Goal: Task Accomplishment & Management: Manage account settings

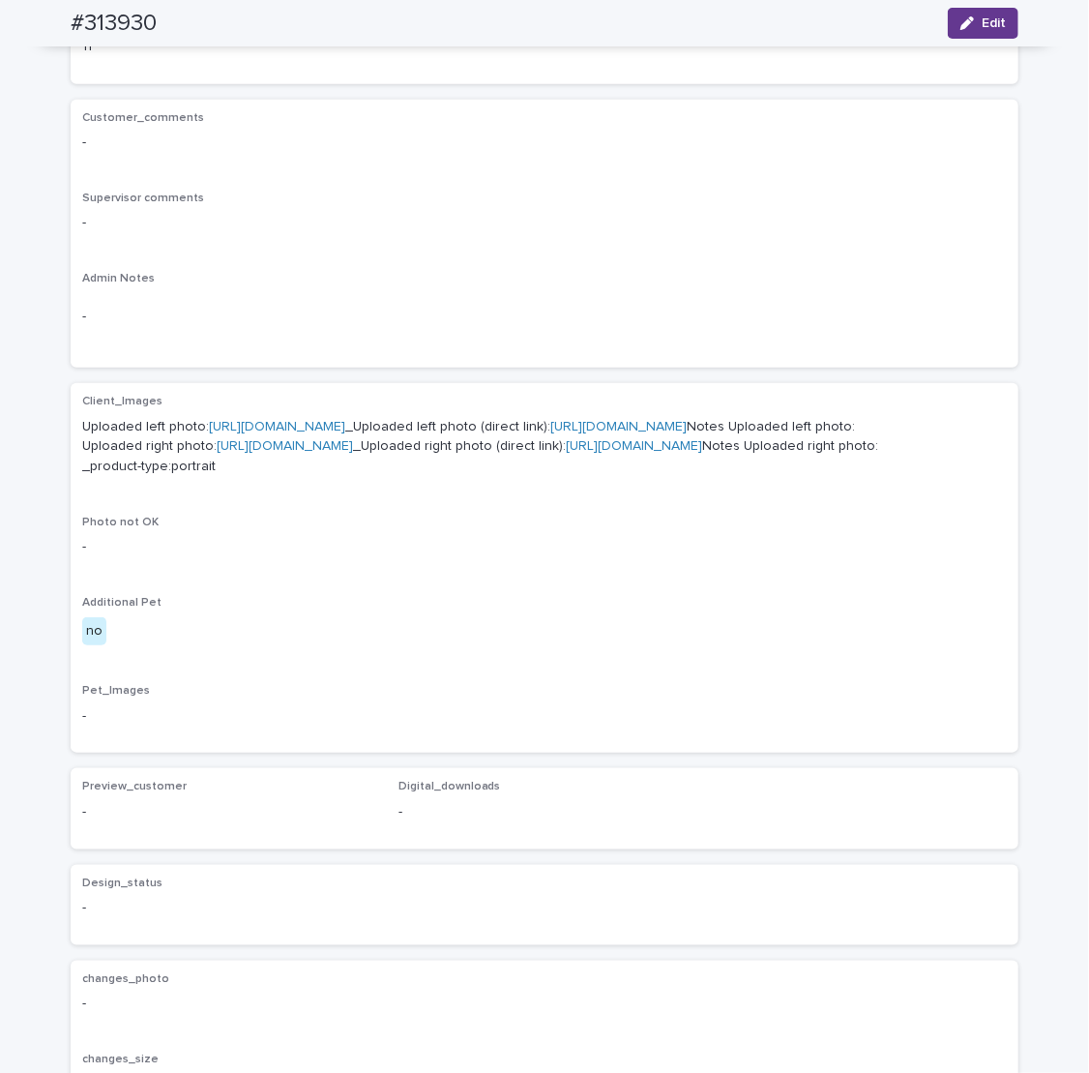
click at [981, 13] on button "Edit" at bounding box center [983, 23] width 71 height 31
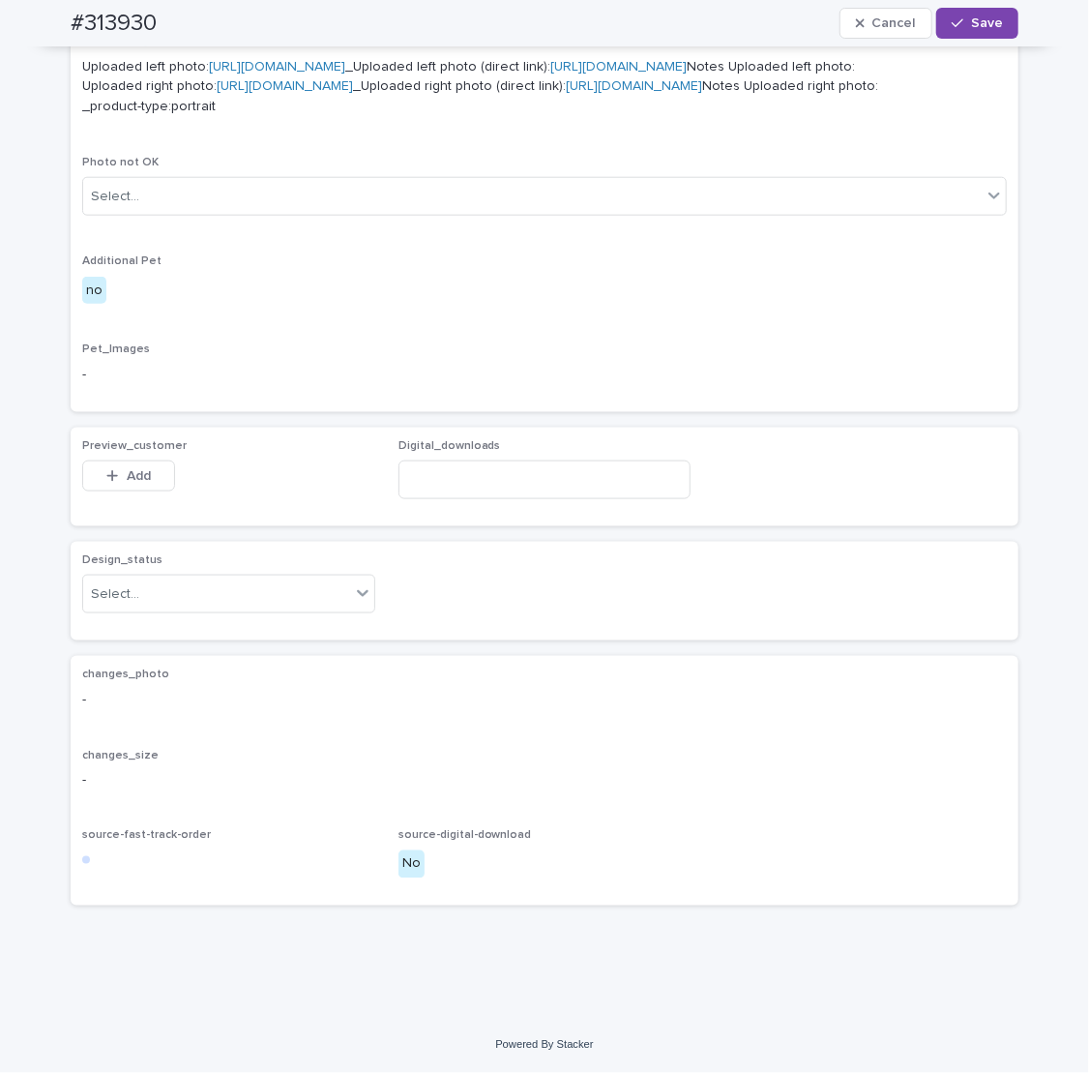
scroll to position [943, 0]
click at [129, 609] on div "Design_status Select..." at bounding box center [228, 590] width 293 height 75
click at [124, 618] on div "Design_status Select..." at bounding box center [228, 590] width 293 height 75
click at [119, 593] on div "Select..." at bounding box center [115, 594] width 48 height 20
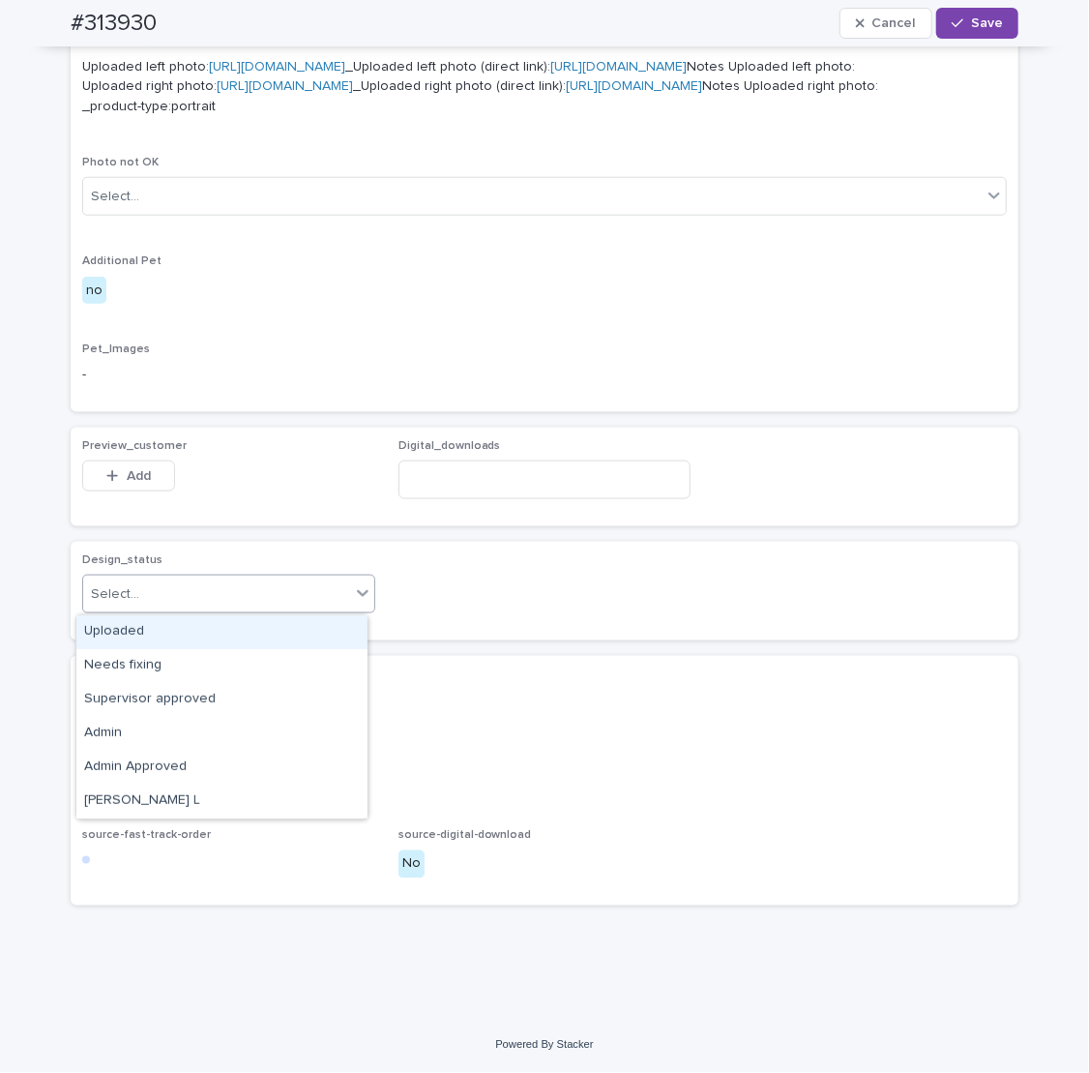
click at [121, 615] on div "Uploaded" at bounding box center [221, 632] width 291 height 34
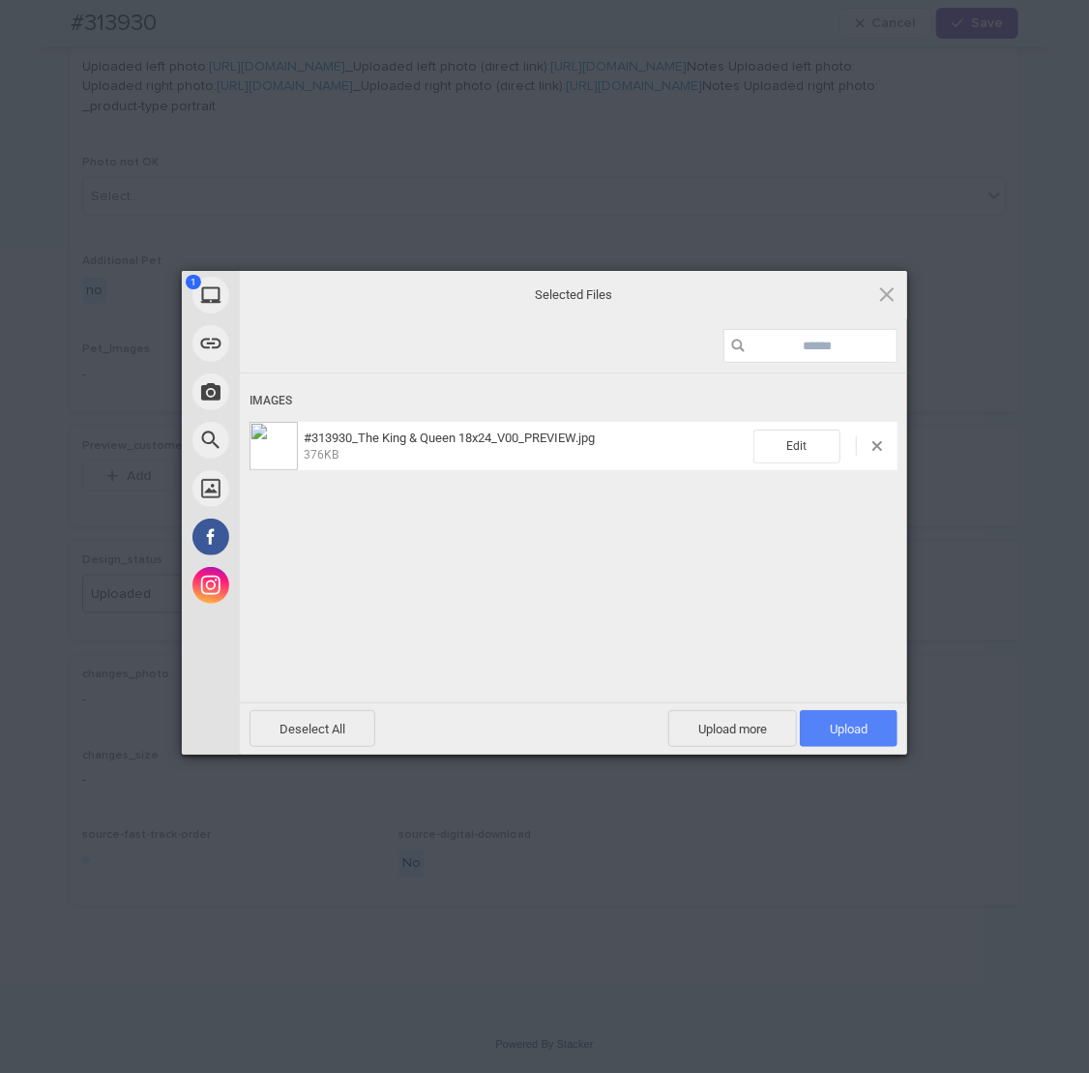
click at [823, 724] on span "Upload 1" at bounding box center [849, 728] width 98 height 37
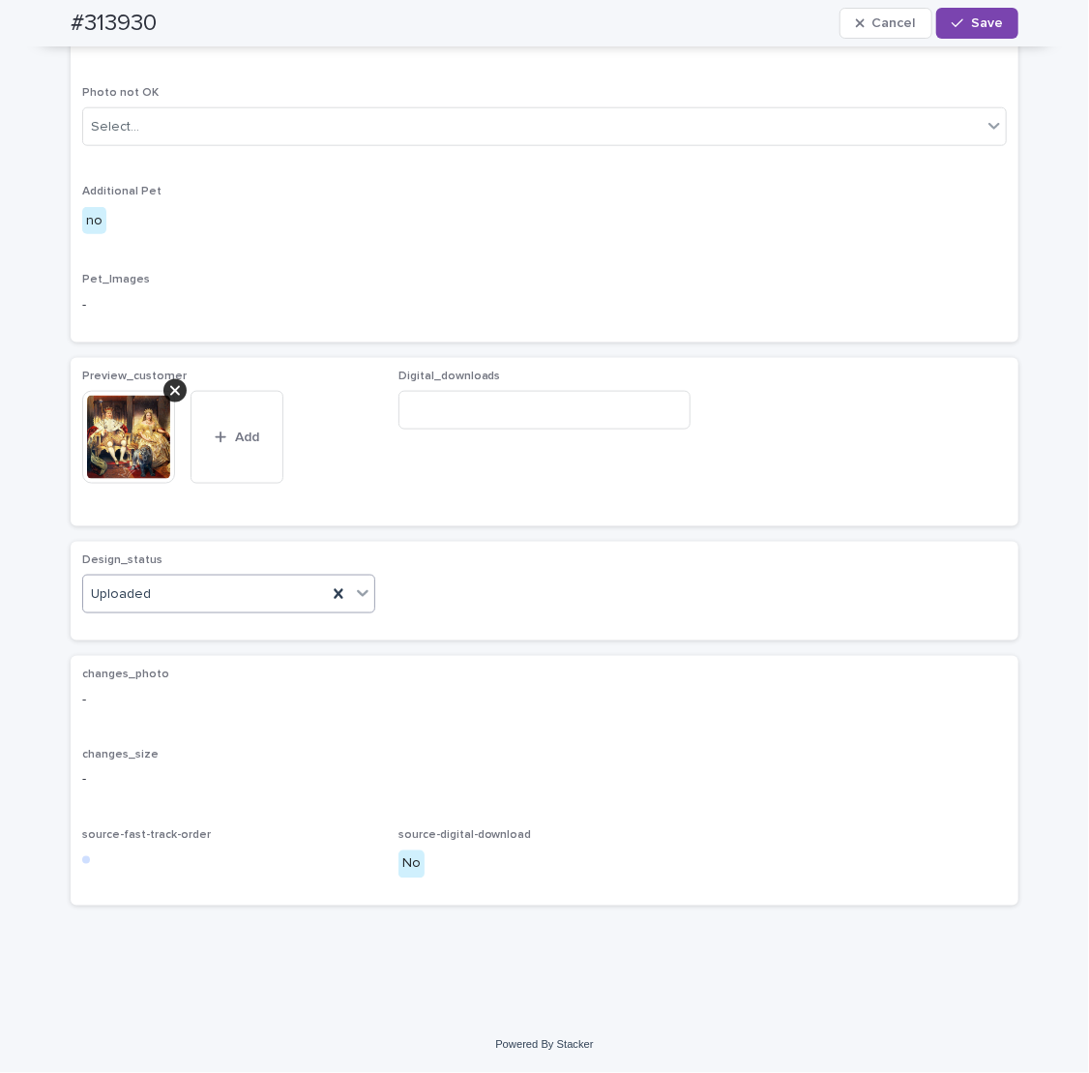
scroll to position [979, 0]
click at [963, 14] on button "Save" at bounding box center [977, 23] width 82 height 31
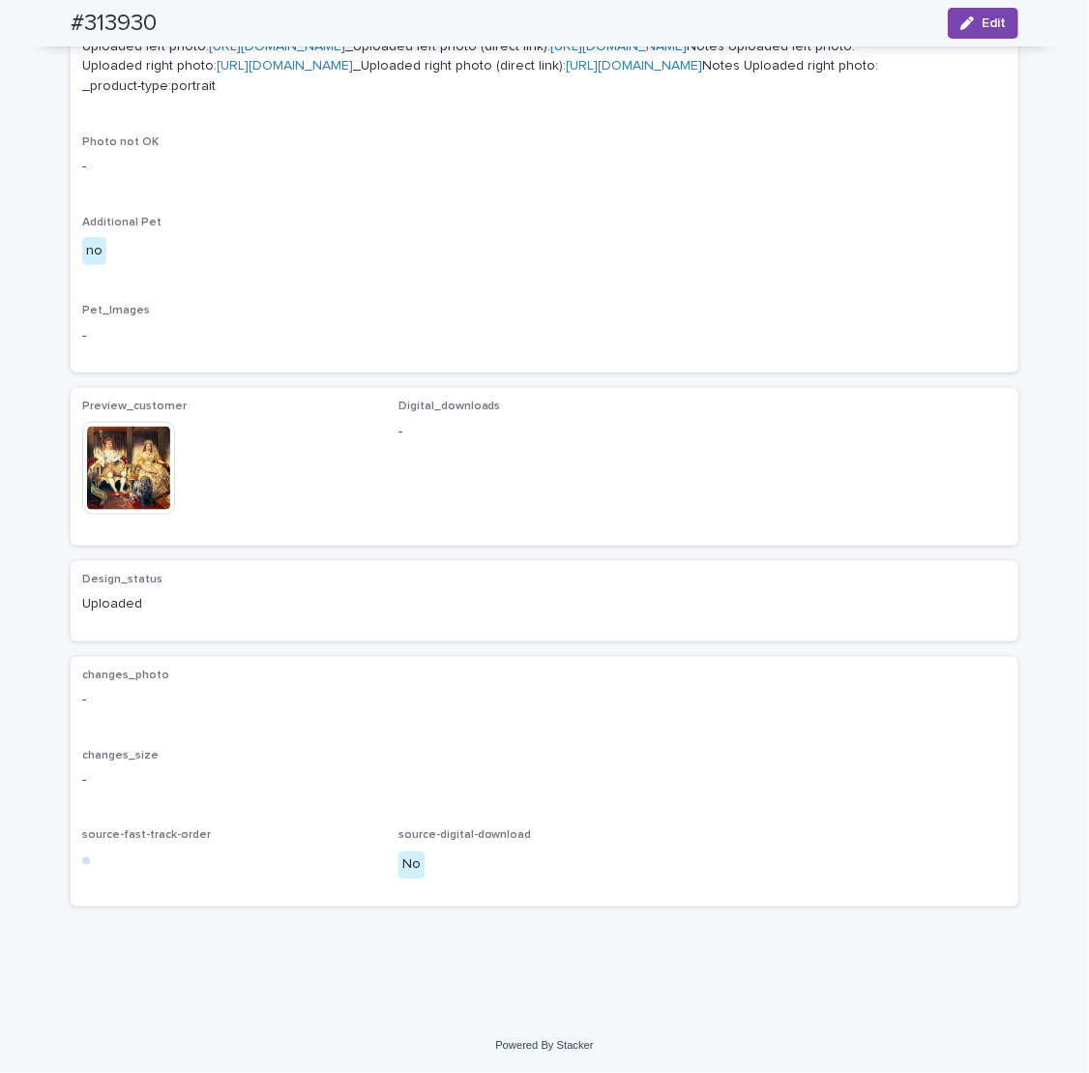
scroll to position [955, 0]
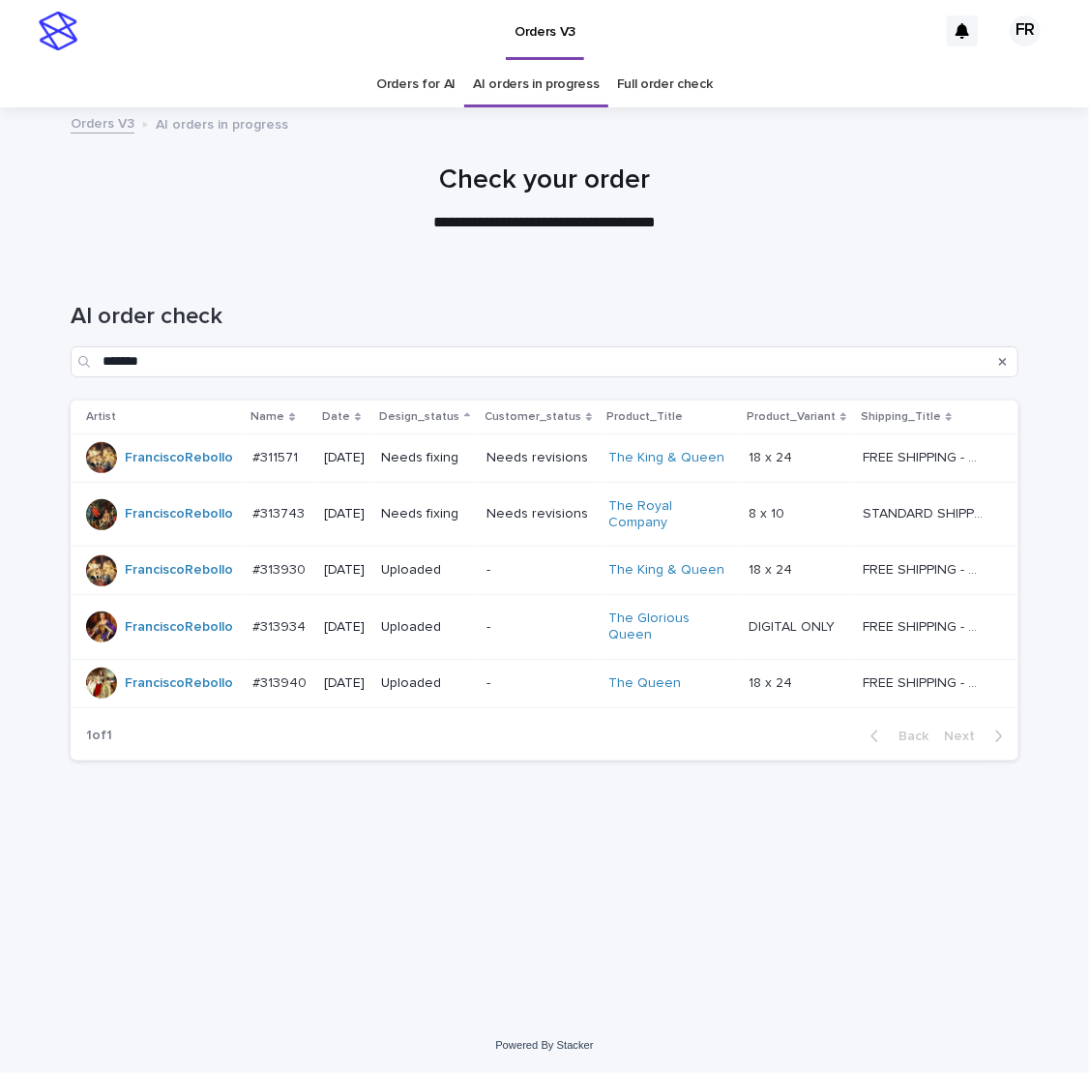
click at [460, 283] on div "AI order check *******" at bounding box center [545, 332] width 948 height 136
click at [450, 457] on p "Needs fixing" at bounding box center [426, 458] width 90 height 16
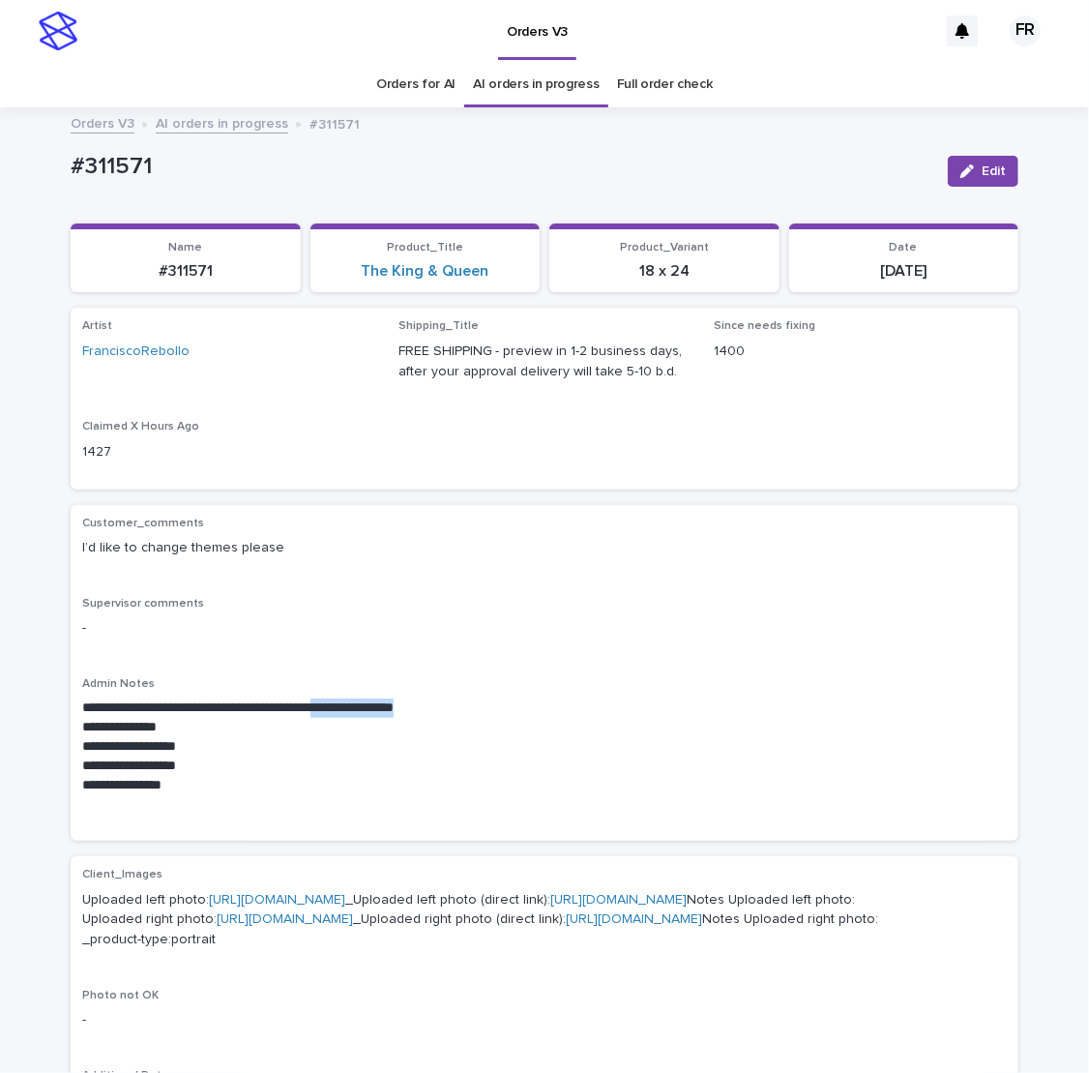
drag, startPoint x: 414, startPoint y: 706, endPoint x: 555, endPoint y: 711, distance: 141.3
click at [555, 711] on p "**********" at bounding box center [544, 707] width 925 height 19
copy p "**********"
click at [613, 462] on div "Artist FranciscoRebollo Shipping_Title FREE SHIPPING - preview in 1-2 business …" at bounding box center [544, 398] width 925 height 158
click at [181, 258] on div "#311571" at bounding box center [185, 269] width 207 height 22
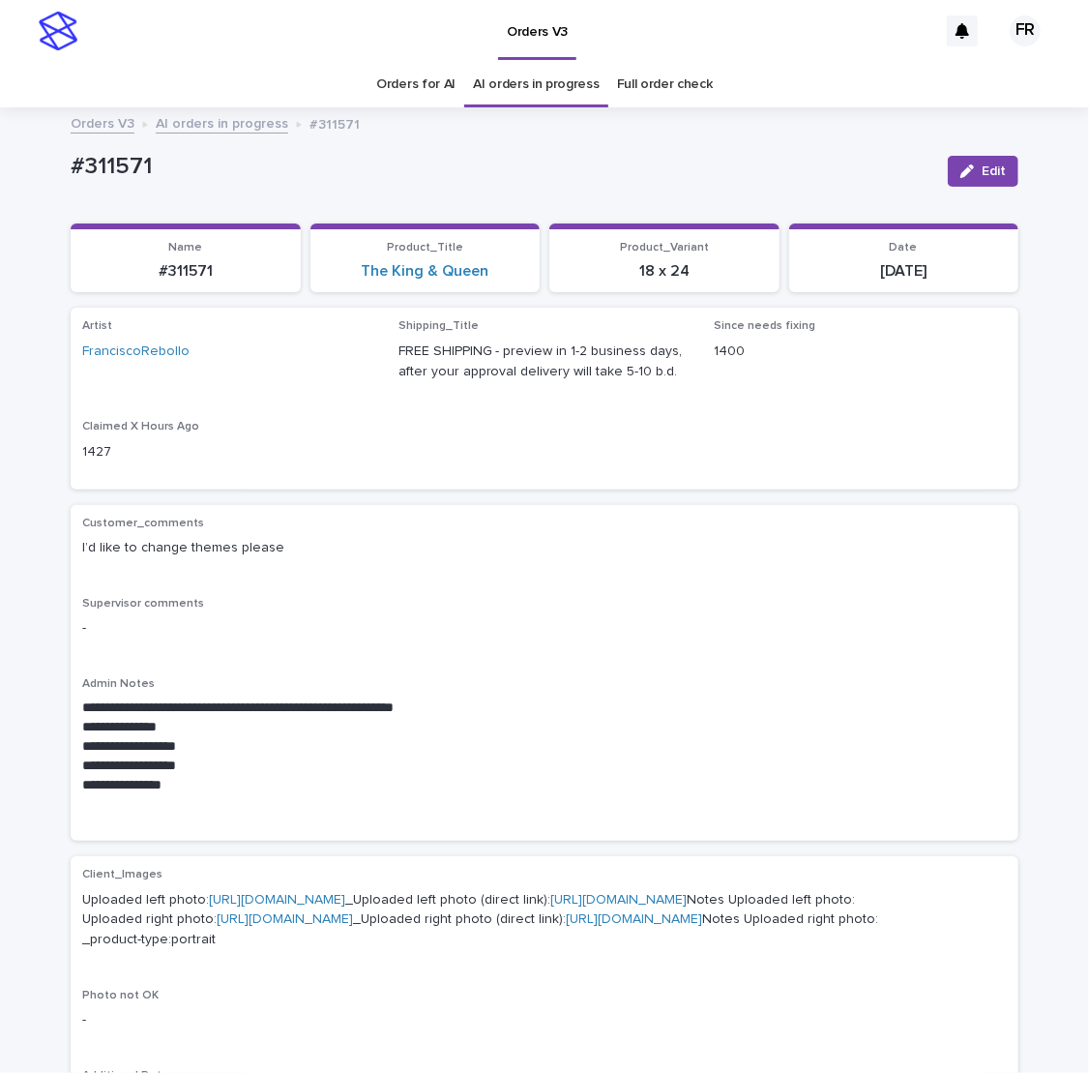
click at [177, 270] on p "#311571" at bounding box center [185, 271] width 207 height 18
click at [176, 270] on p "#311571" at bounding box center [185, 271] width 207 height 18
copy p "311571"
click at [555, 481] on div "Artist FranciscoRebollo Shipping_Title FREE SHIPPING - preview in 1-2 business …" at bounding box center [545, 398] width 948 height 181
click at [277, 428] on p "Claimed X Hours Ago" at bounding box center [228, 427] width 293 height 14
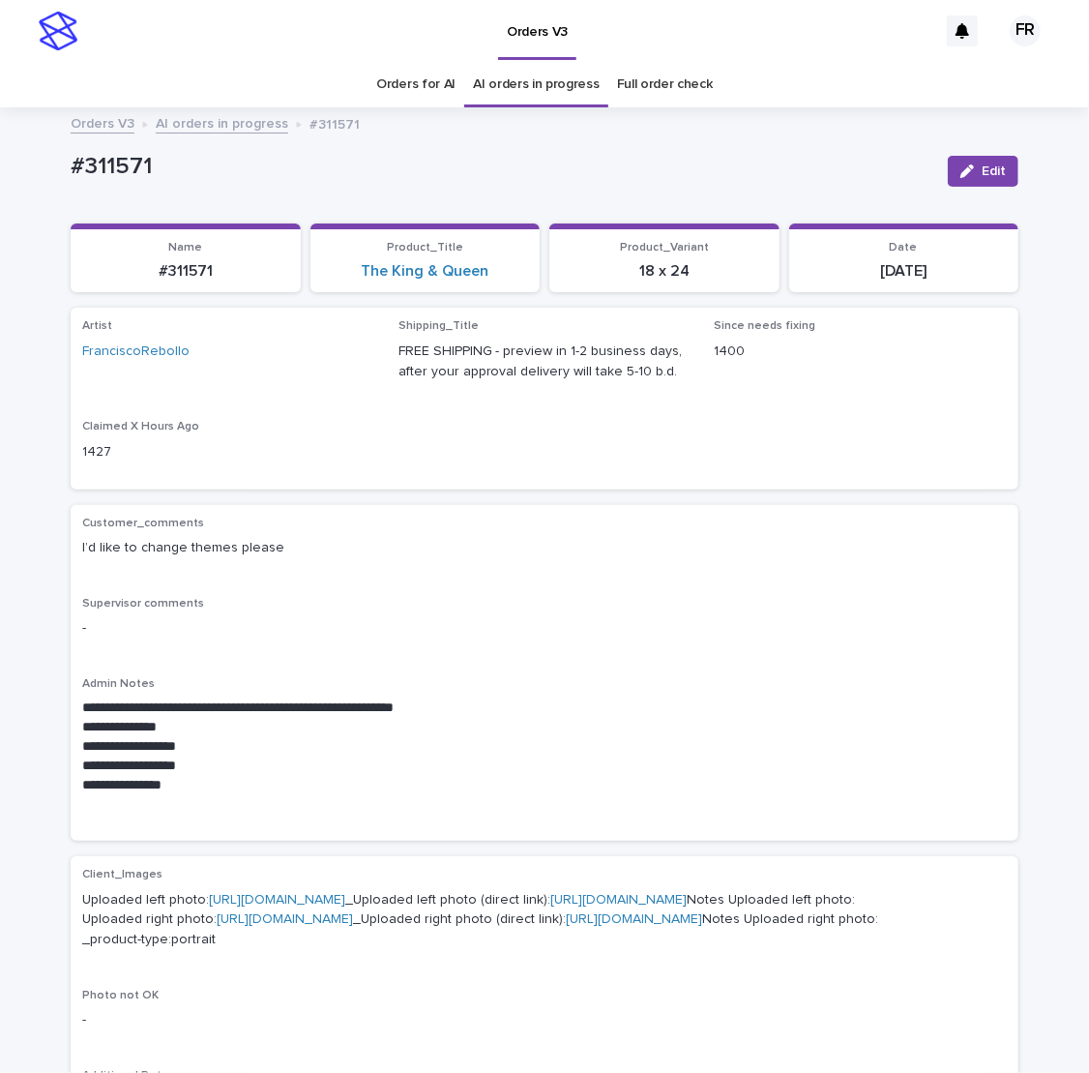
click at [182, 267] on p "#311571" at bounding box center [185, 271] width 207 height 18
click at [183, 267] on p "#311571" at bounding box center [185, 271] width 207 height 18
copy p "311571"
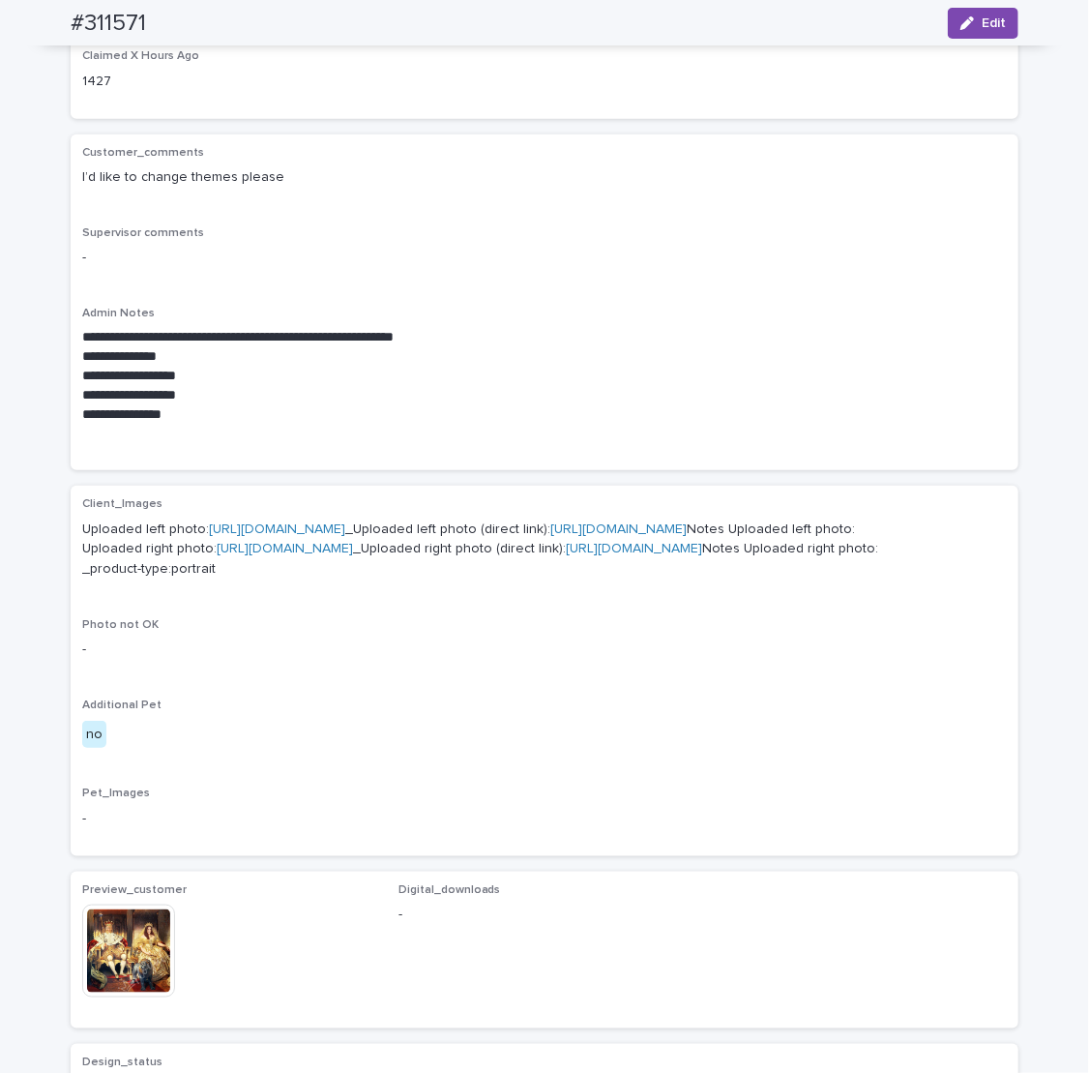
scroll to position [387, 0]
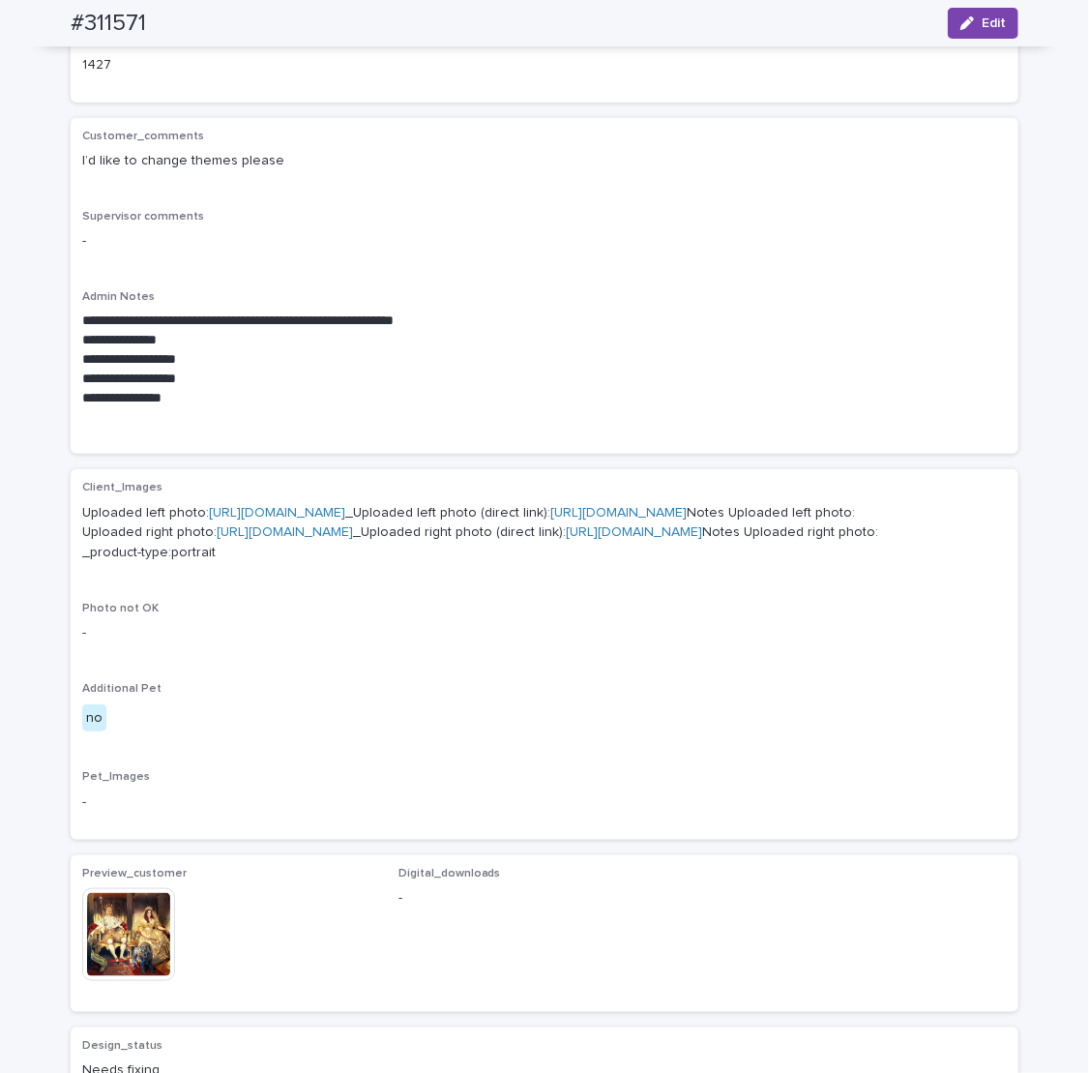
click at [550, 519] on link "[URL][DOMAIN_NAME]" at bounding box center [618, 513] width 136 height 14
click at [463, 659] on div "Photo not OK -" at bounding box center [544, 630] width 925 height 57
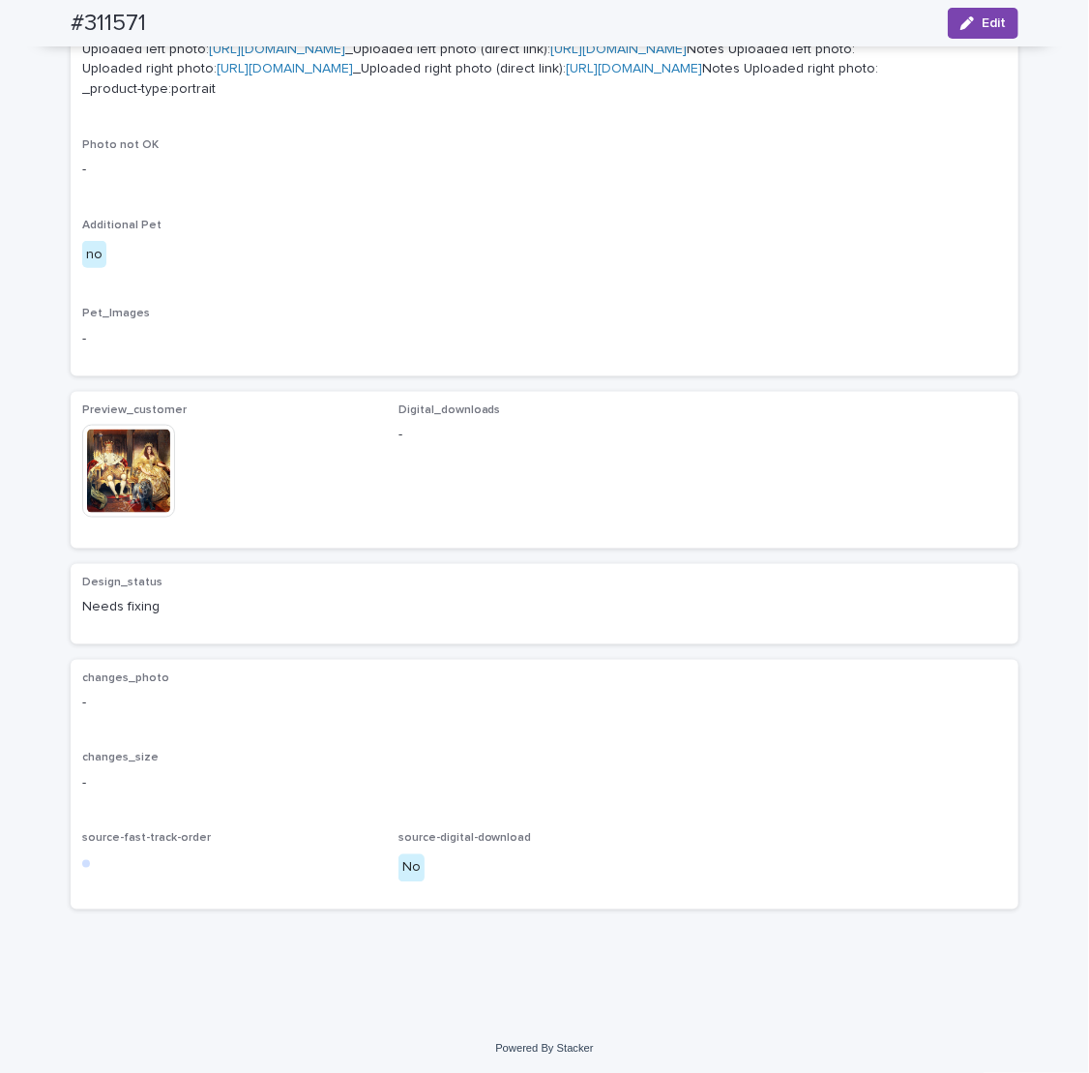
scroll to position [870, 0]
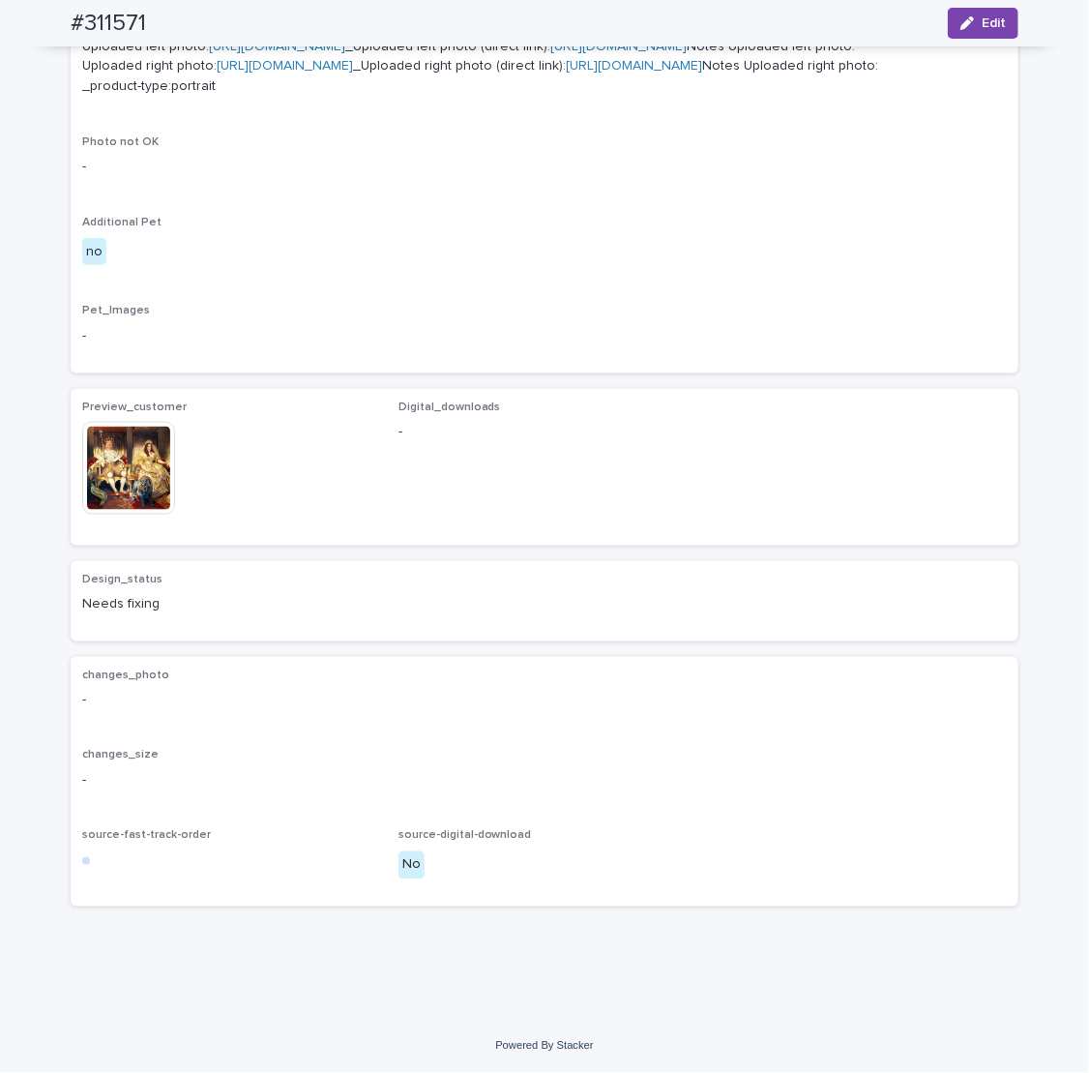
click at [103, 515] on img at bounding box center [128, 468] width 93 height 93
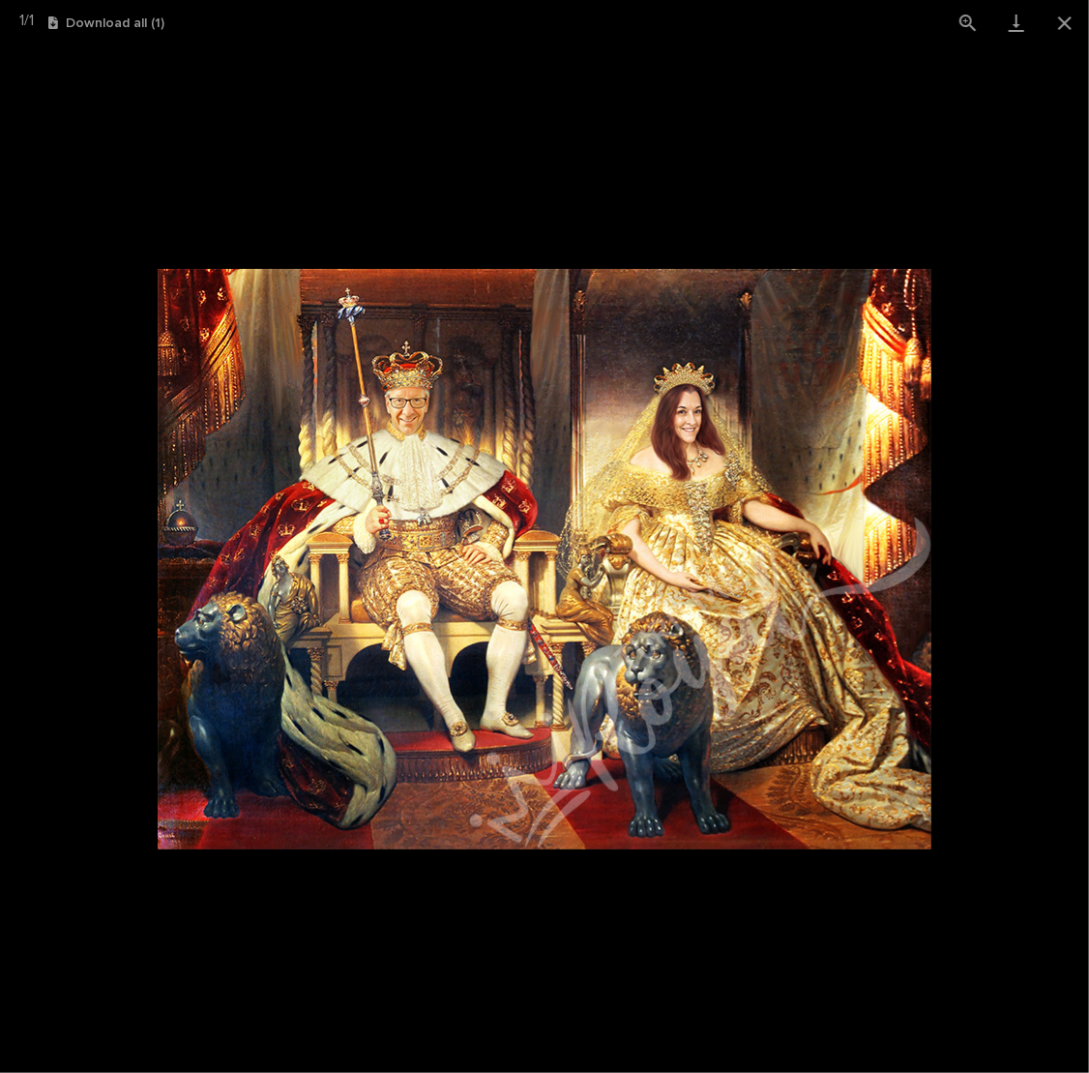
click at [546, 925] on picture at bounding box center [544, 558] width 1089 height 1027
click at [541, 914] on picture at bounding box center [544, 558] width 1089 height 1027
click at [1068, 26] on button "Close gallery" at bounding box center [1065, 22] width 48 height 45
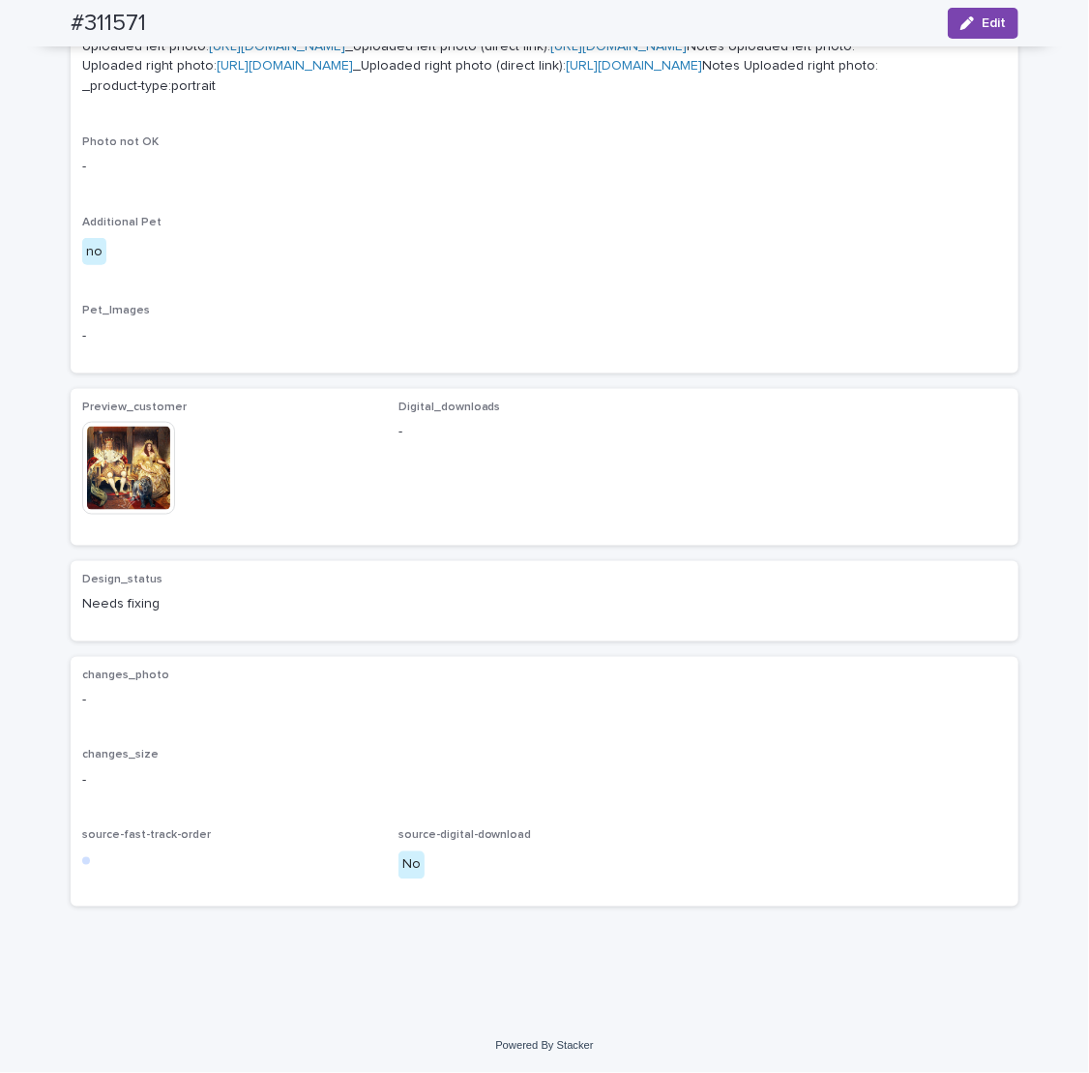
click at [641, 630] on div "Design_status Needs fixing" at bounding box center [544, 601] width 925 height 57
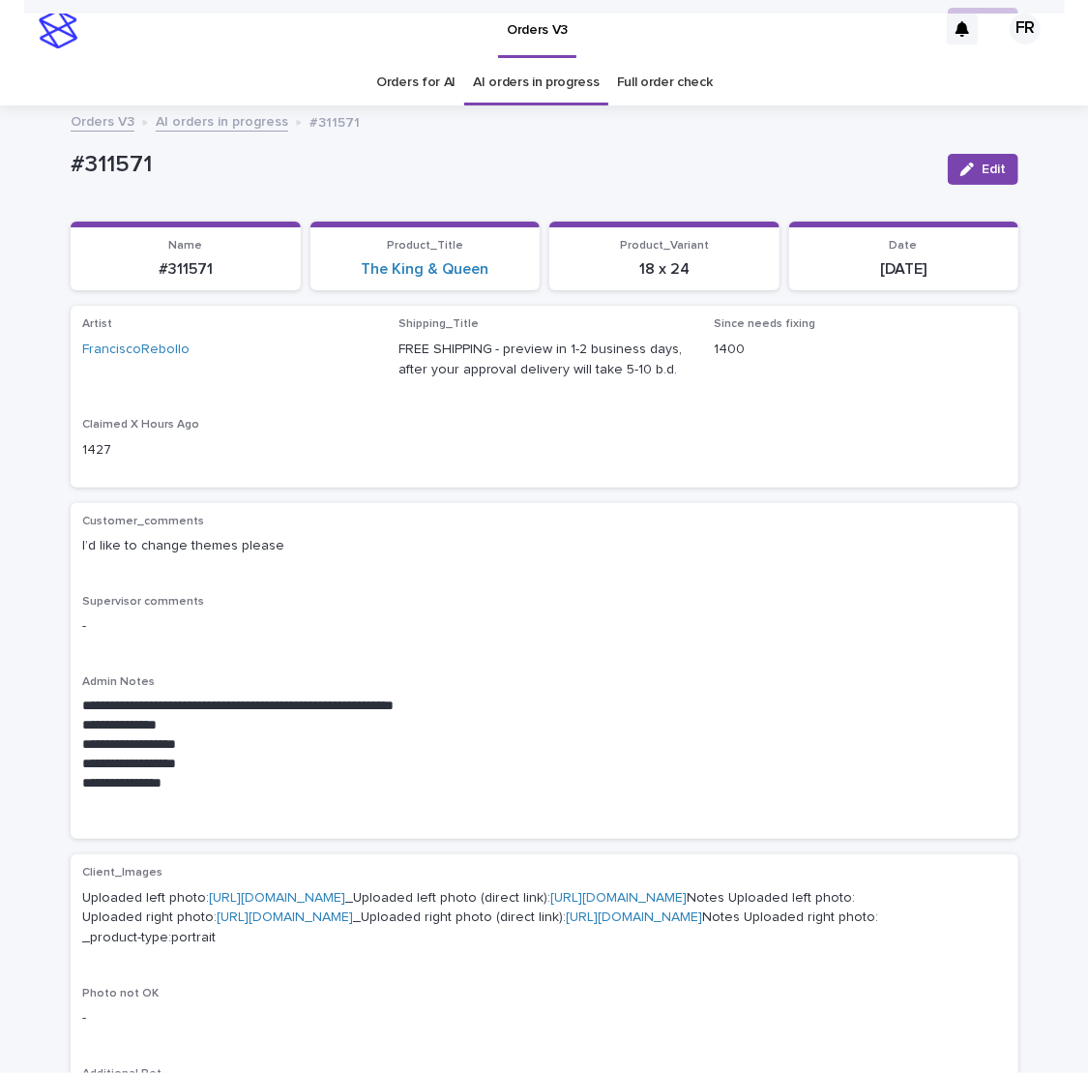
scroll to position [0, 0]
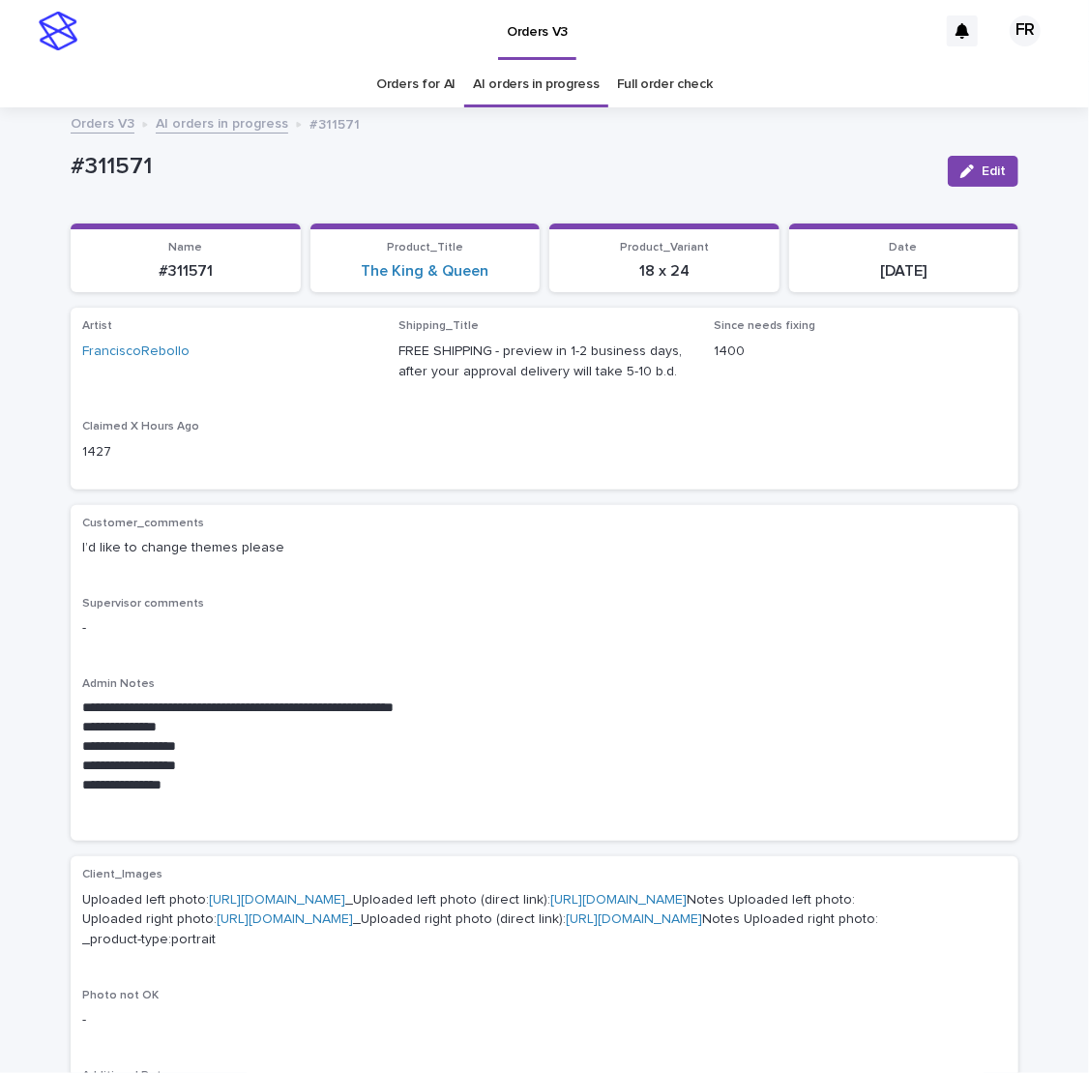
click at [261, 769] on p "**********" at bounding box center [544, 765] width 925 height 19
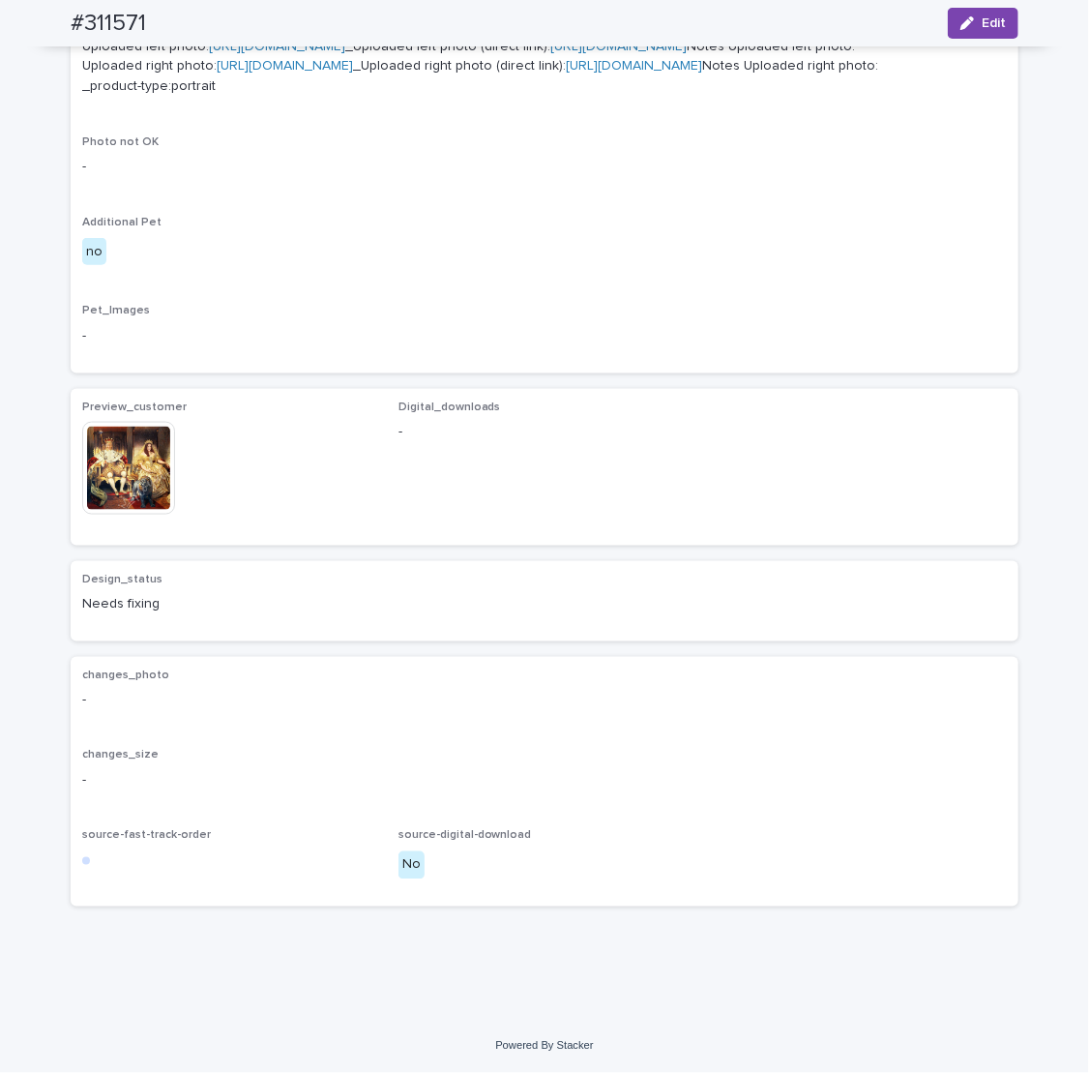
scroll to position [967, 0]
click at [607, 561] on div "Loading... Saving… Preview_customer This file cannot be opened Download File Di…" at bounding box center [545, 475] width 948 height 172
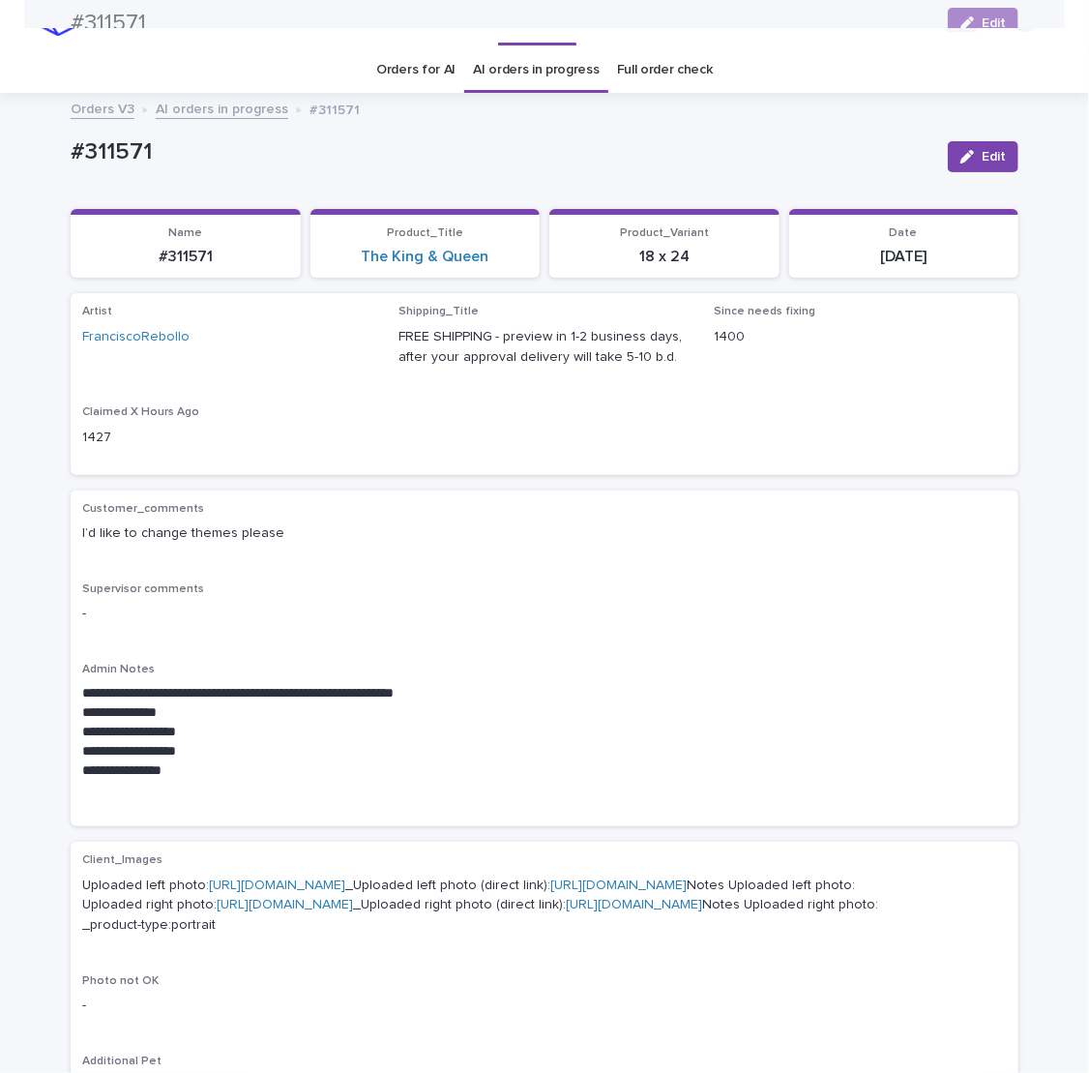
scroll to position [0, 0]
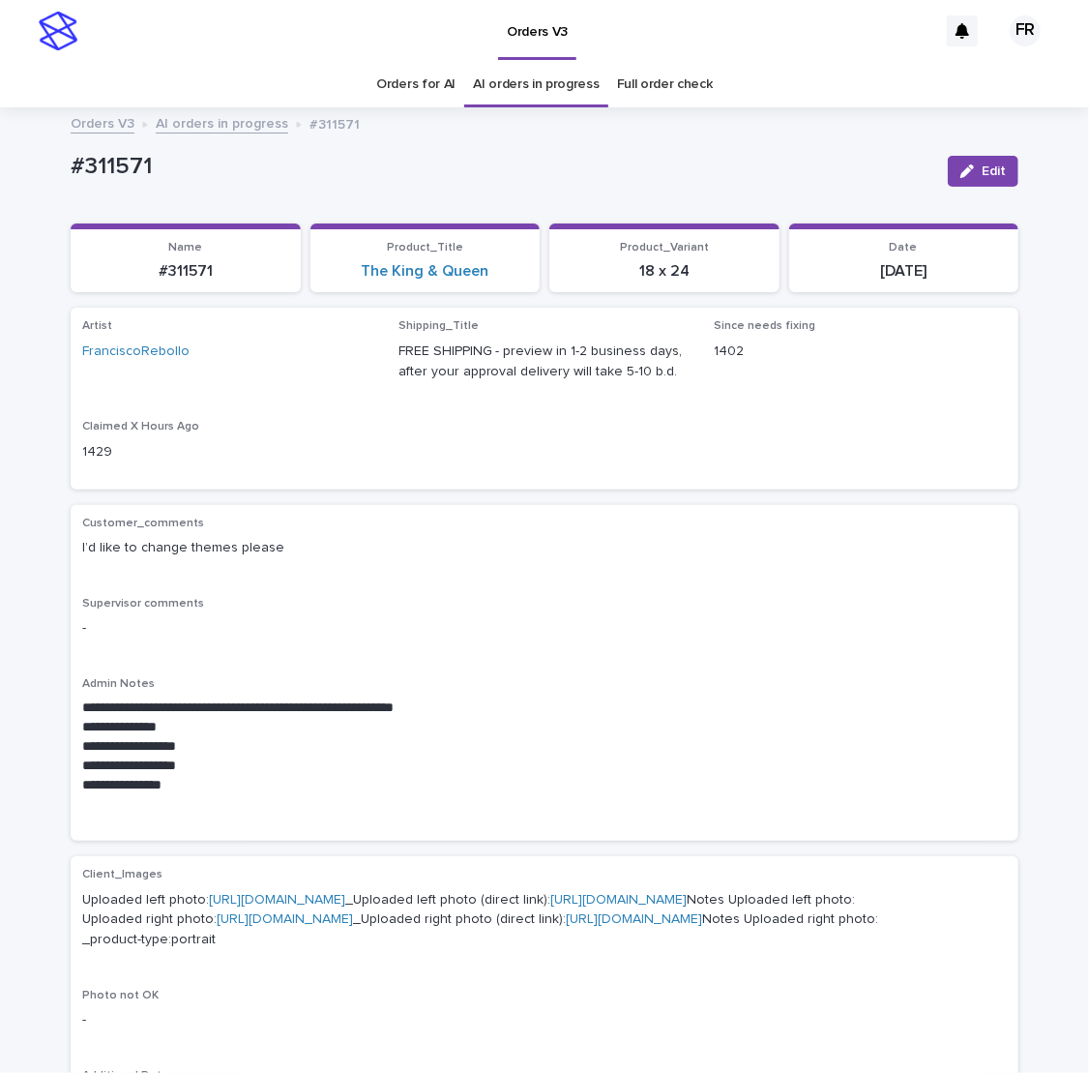
click at [104, 164] on p "#311571" at bounding box center [502, 167] width 862 height 28
click at [104, 163] on p "#311571" at bounding box center [502, 167] width 862 height 28
copy p "311571"
click at [975, 166] on button "Edit" at bounding box center [983, 171] width 71 height 31
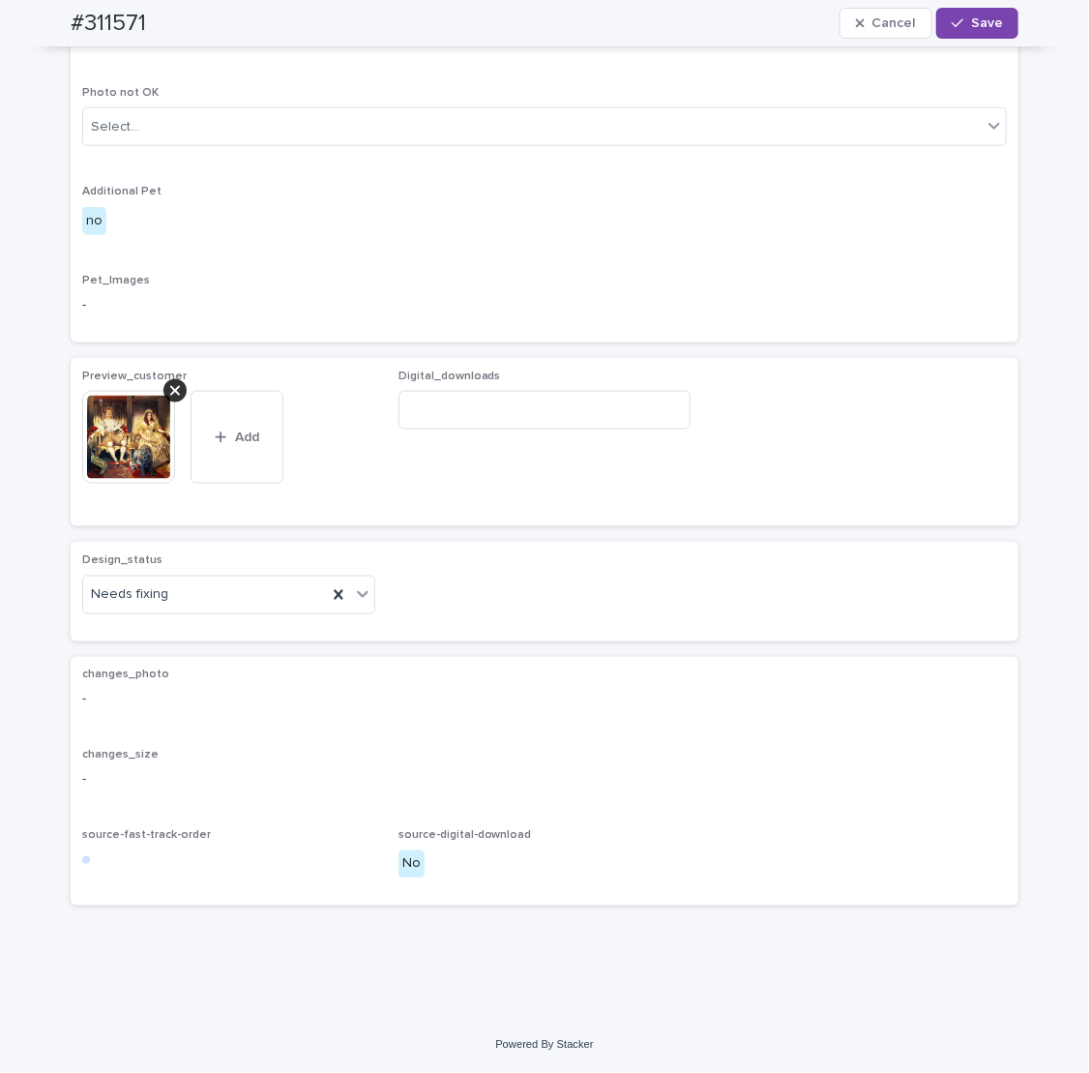
scroll to position [1102, 0]
drag, startPoint x: 170, startPoint y: 595, endPoint x: 166, endPoint y: 611, distance: 16.9
click at [170, 595] on div "Needs fixing" at bounding box center [205, 594] width 244 height 32
click at [162, 609] on div "Needs fixing" at bounding box center [205, 594] width 244 height 32
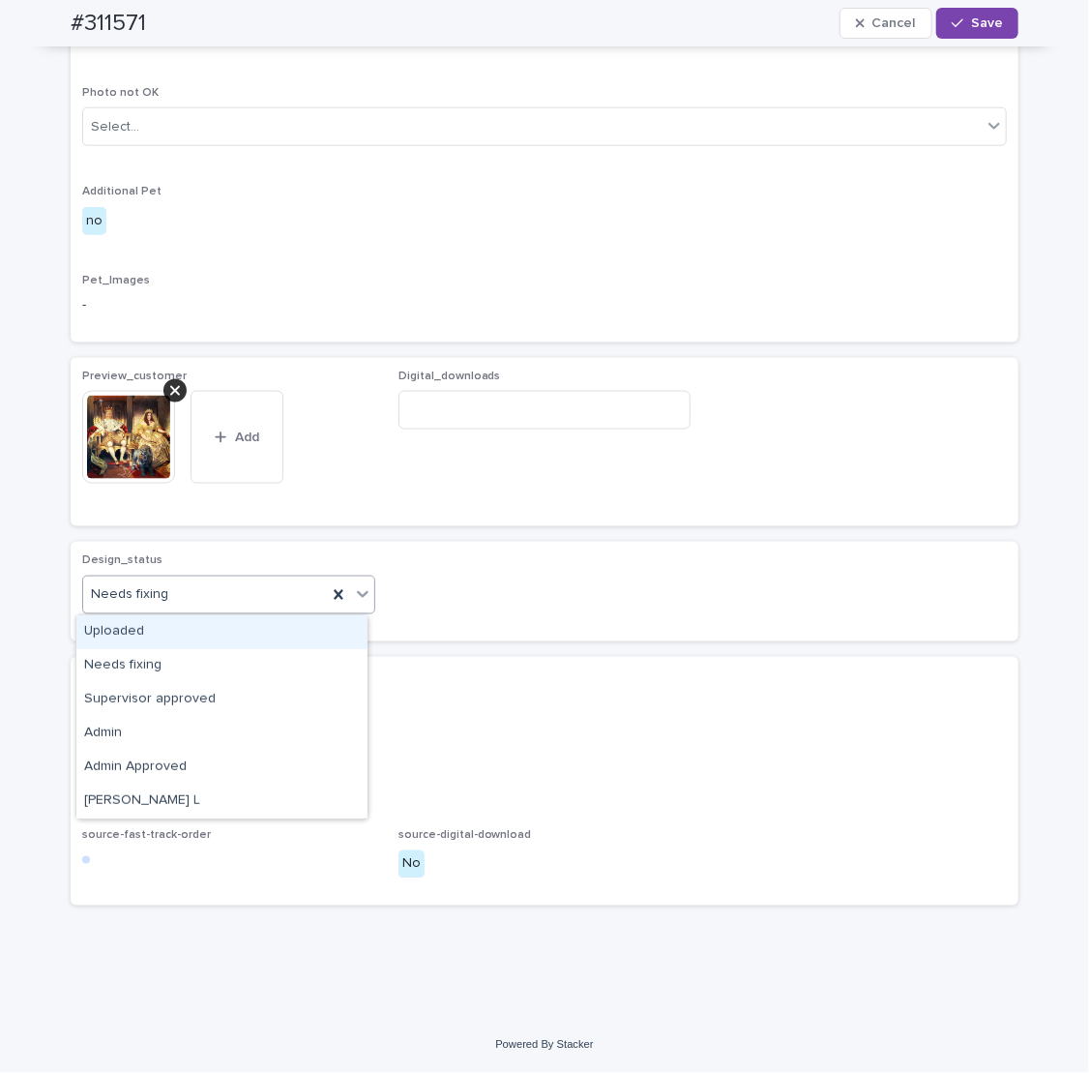
click at [167, 598] on div "Needs fixing" at bounding box center [205, 594] width 244 height 32
click at [162, 629] on div "Uploaded" at bounding box center [221, 632] width 291 height 34
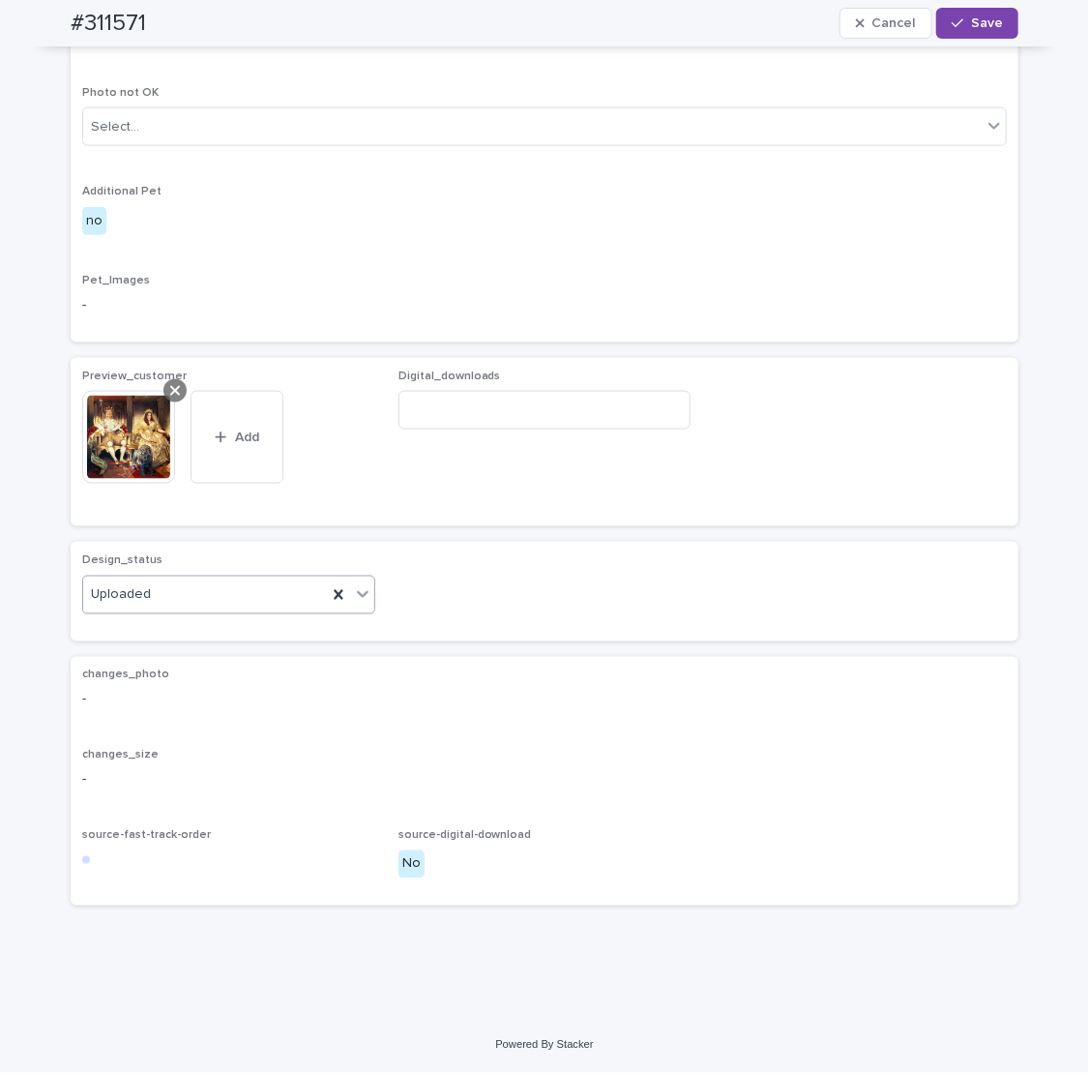
click at [163, 394] on div at bounding box center [174, 390] width 23 height 23
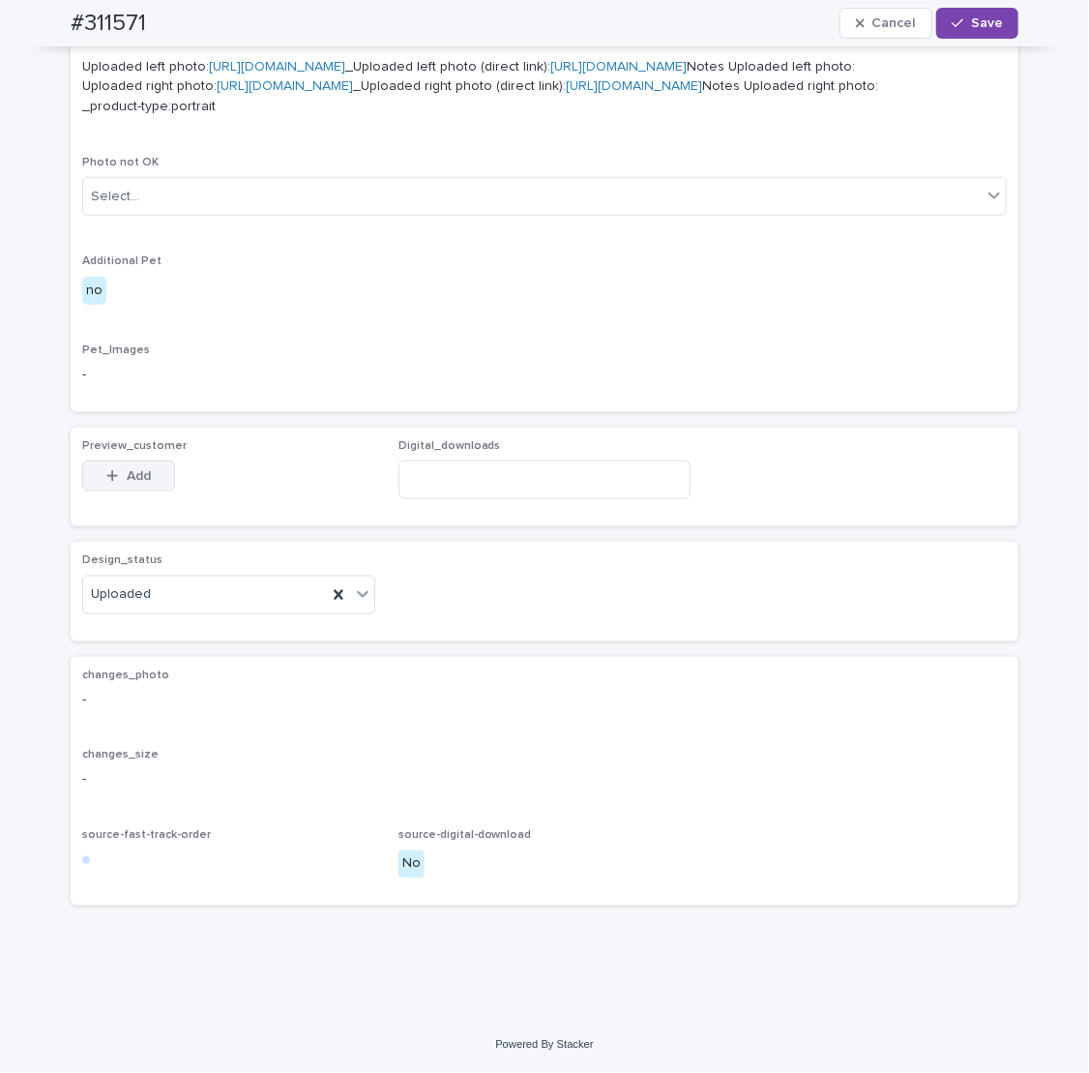
scroll to position [1031, 0]
click at [127, 479] on span "Add" at bounding box center [139, 476] width 24 height 14
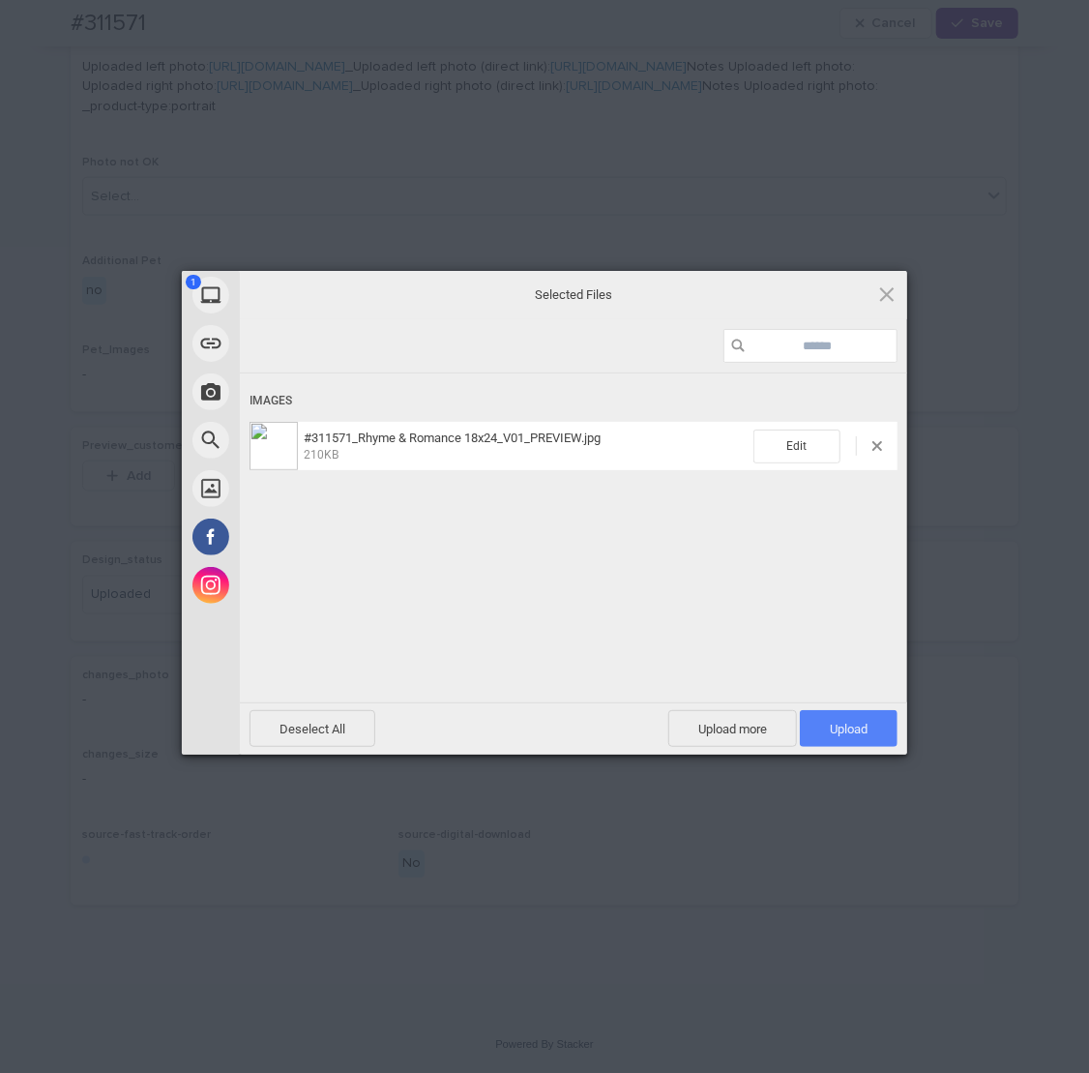
click at [865, 727] on span "Upload 1" at bounding box center [849, 729] width 38 height 15
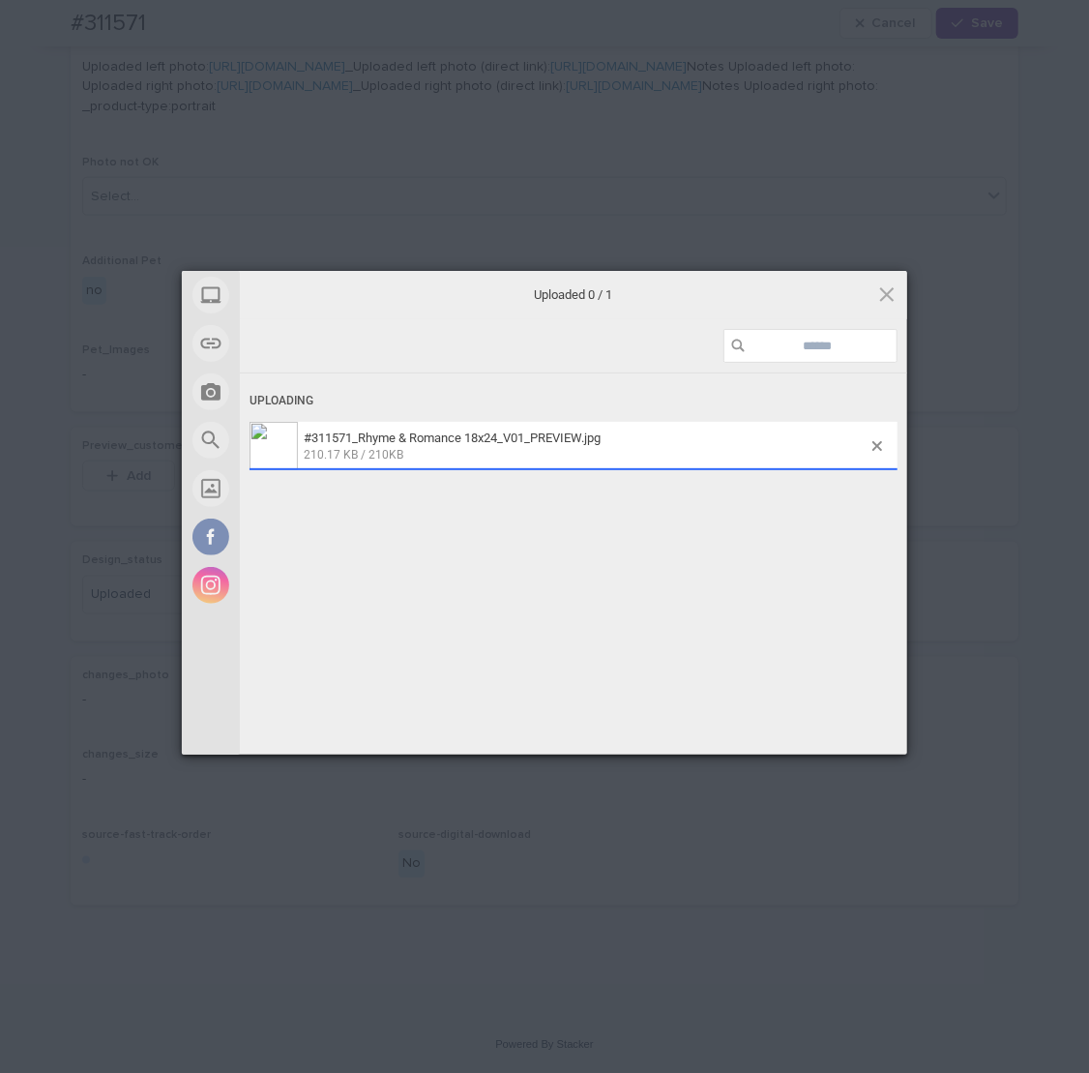
scroll to position [1066, 0]
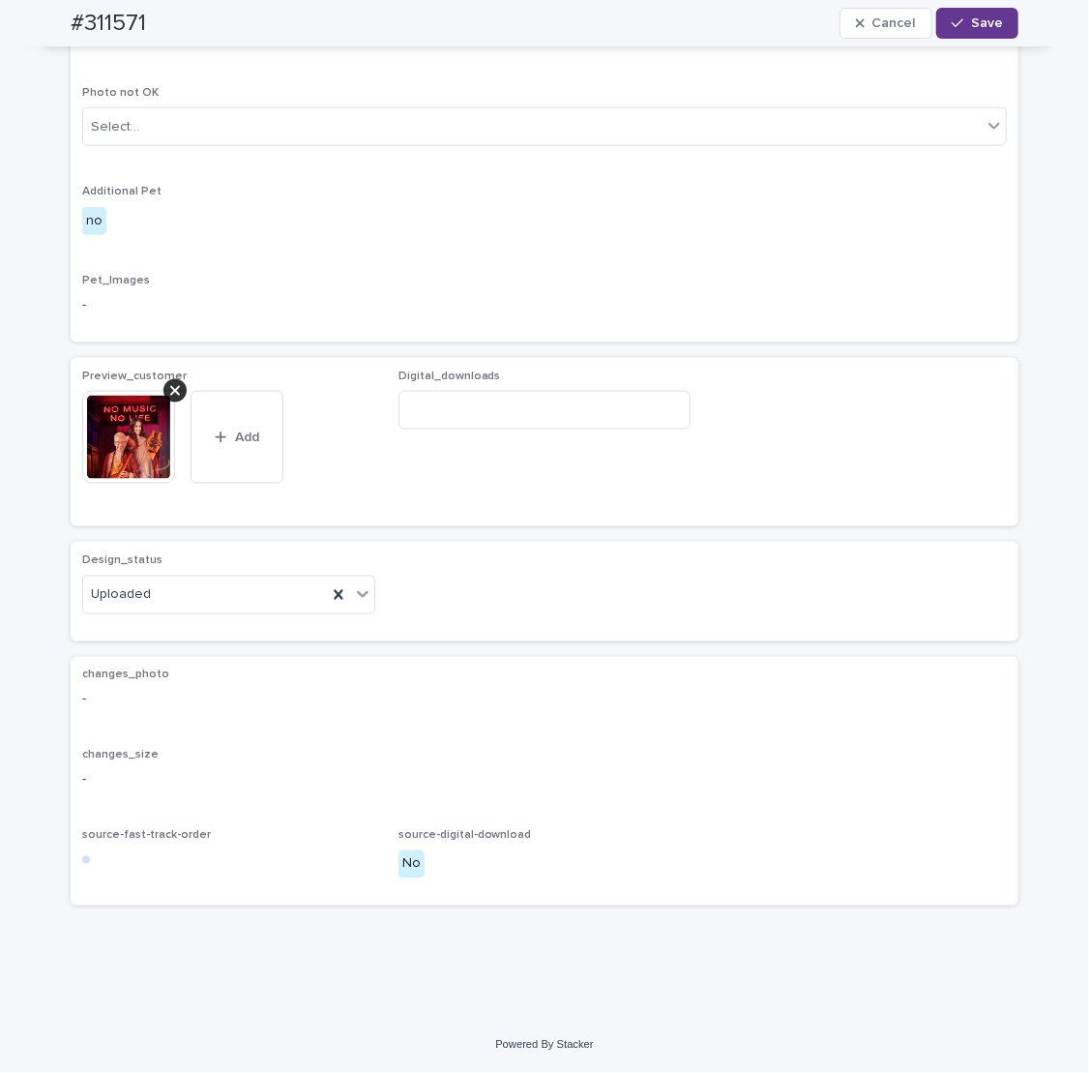
click at [971, 17] on span "Save" at bounding box center [987, 23] width 32 height 14
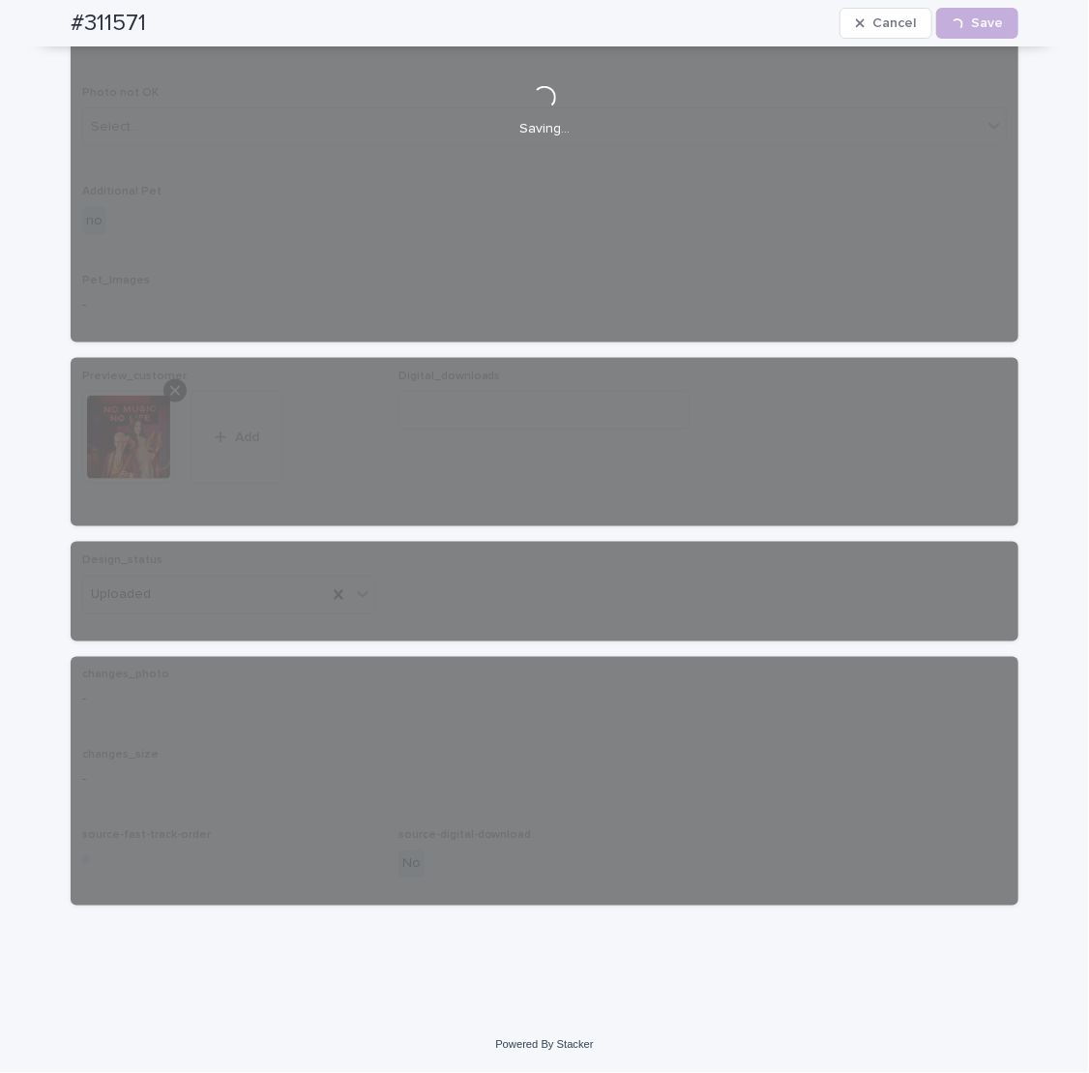
click at [101, 15] on h2 "#311571" at bounding box center [108, 24] width 75 height 28
copy h2 "311571"
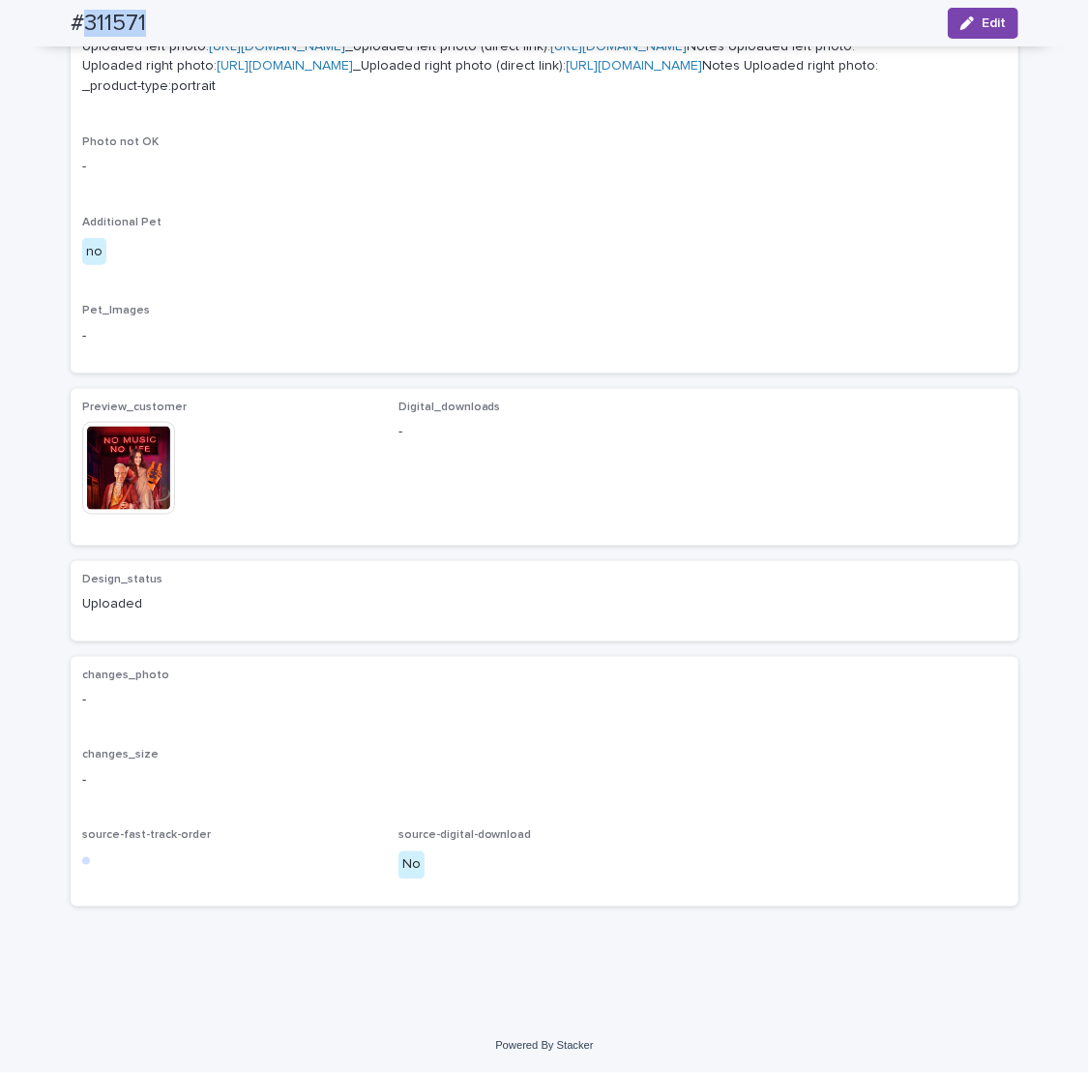
scroll to position [1043, 0]
click at [330, 317] on p "Pet_Images" at bounding box center [544, 311] width 925 height 14
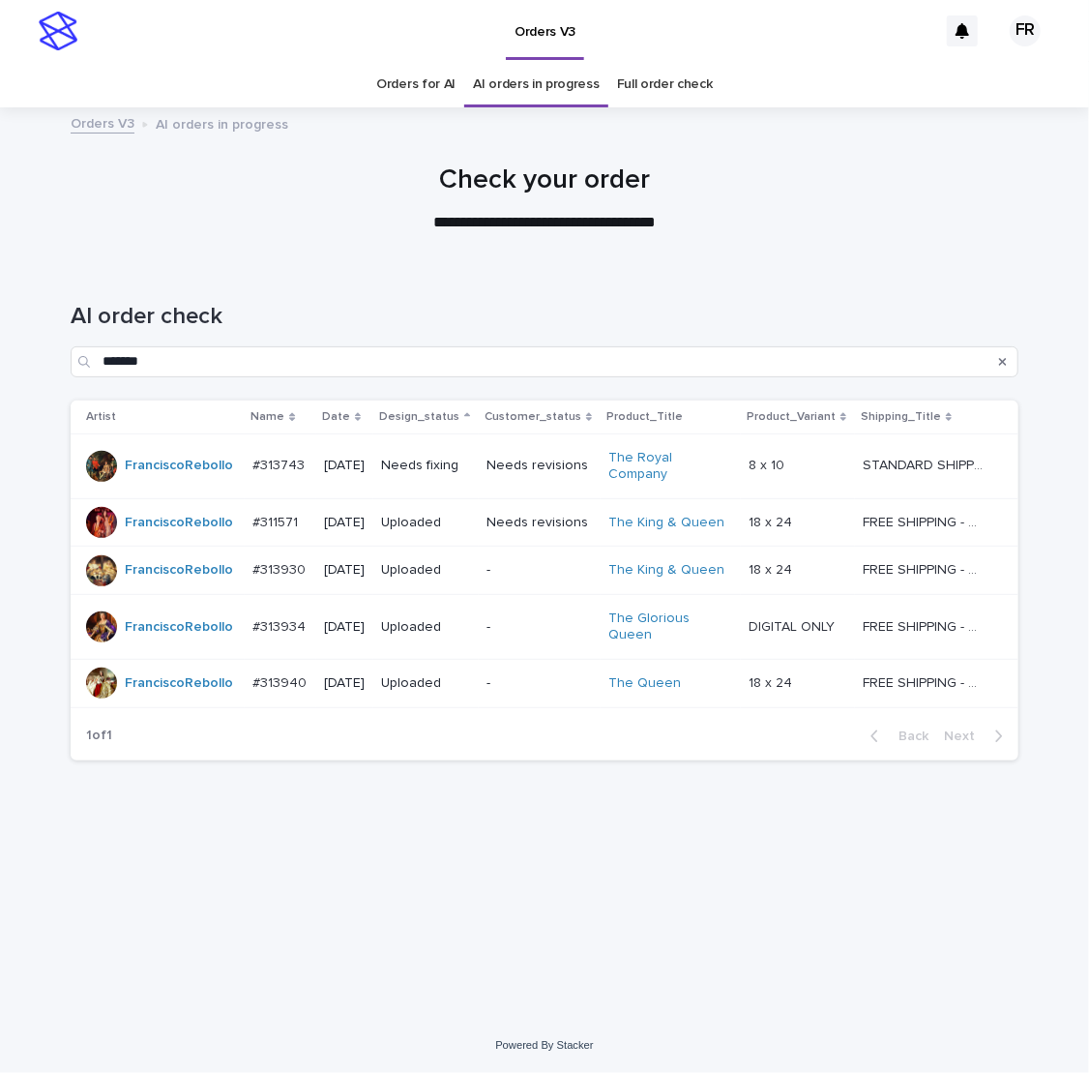
click at [425, 457] on p "Needs fixing" at bounding box center [426, 465] width 90 height 16
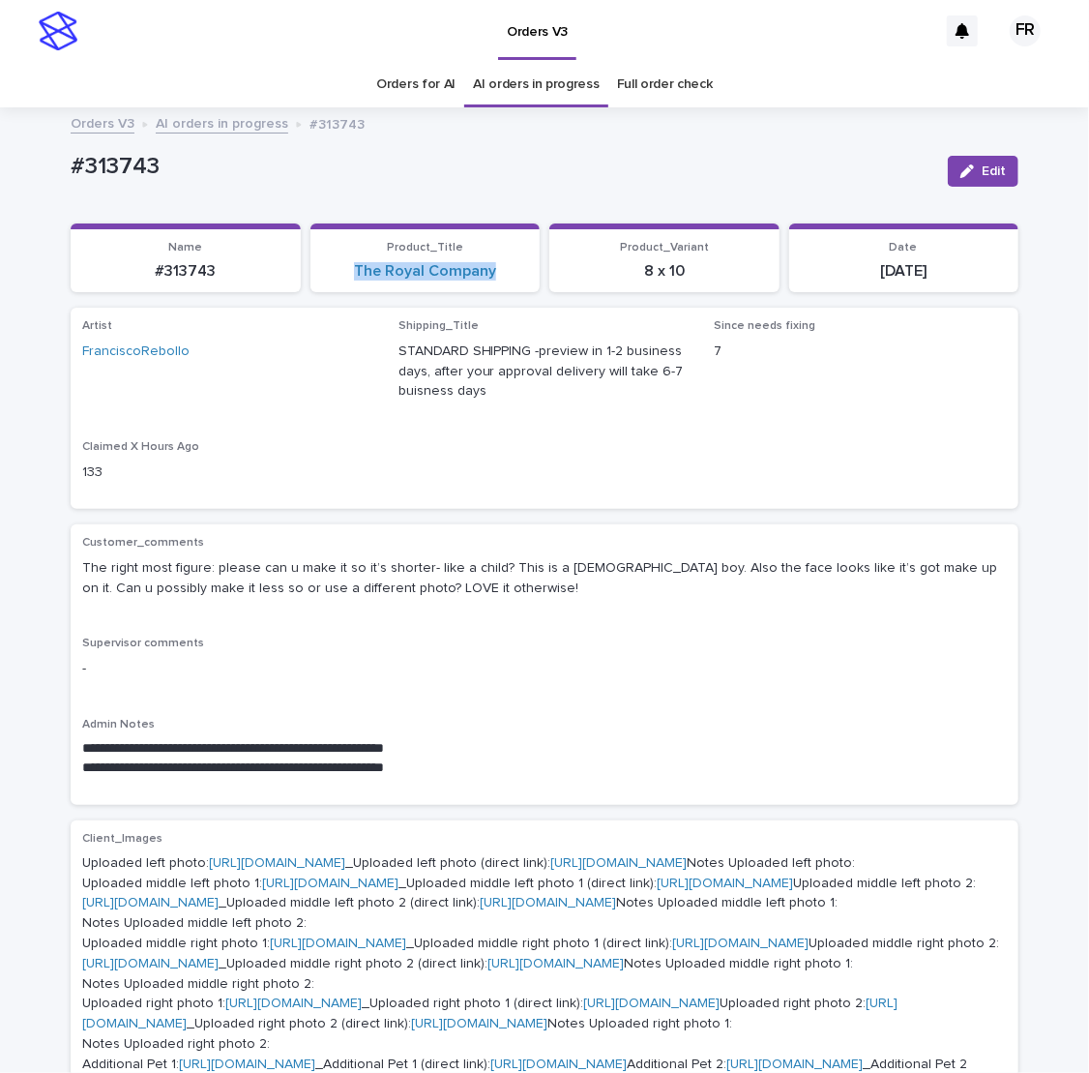
drag, startPoint x: 500, startPoint y: 274, endPoint x: 332, endPoint y: 269, distance: 168.4
click at [332, 269] on div "The Royal Company" at bounding box center [425, 271] width 207 height 18
copy link "The Royal Company"
click at [115, 157] on p "#313743" at bounding box center [502, 167] width 862 height 28
click at [115, 156] on p "#313743" at bounding box center [502, 167] width 862 height 28
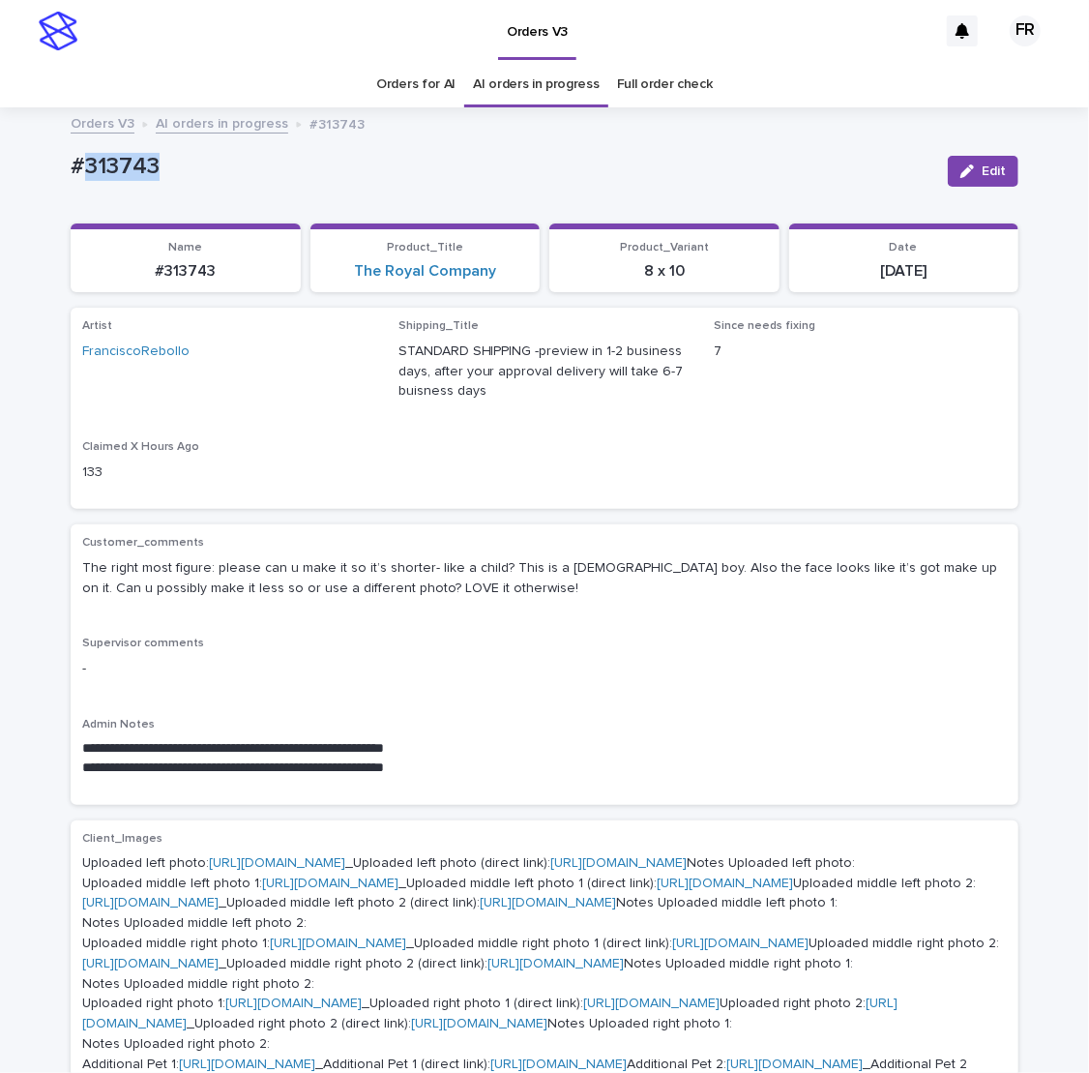
copy p "313743"
click at [361, 413] on span "Artist [PERSON_NAME]" at bounding box center [228, 368] width 293 height 98
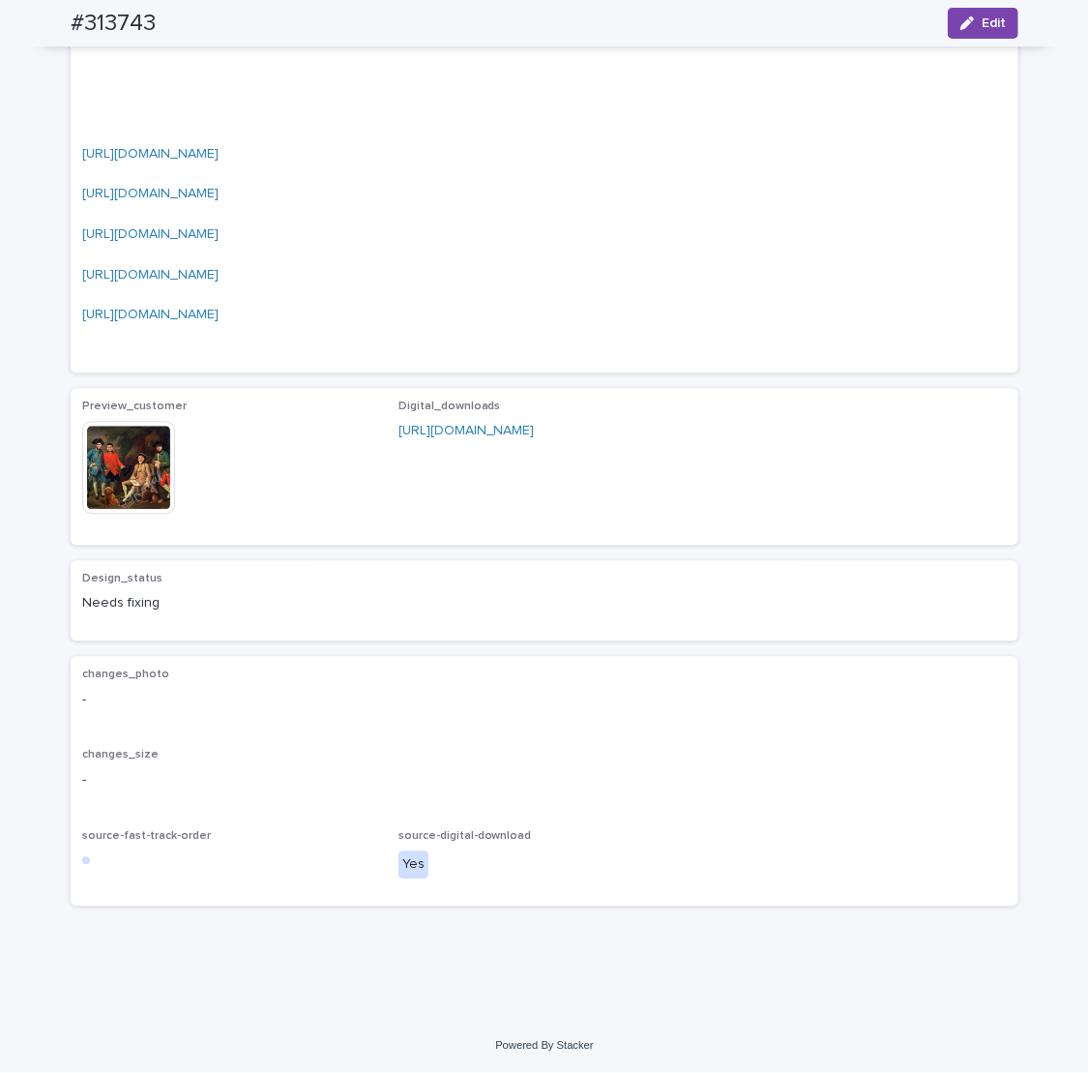
scroll to position [3089, 0]
click at [129, 453] on img at bounding box center [128, 467] width 93 height 93
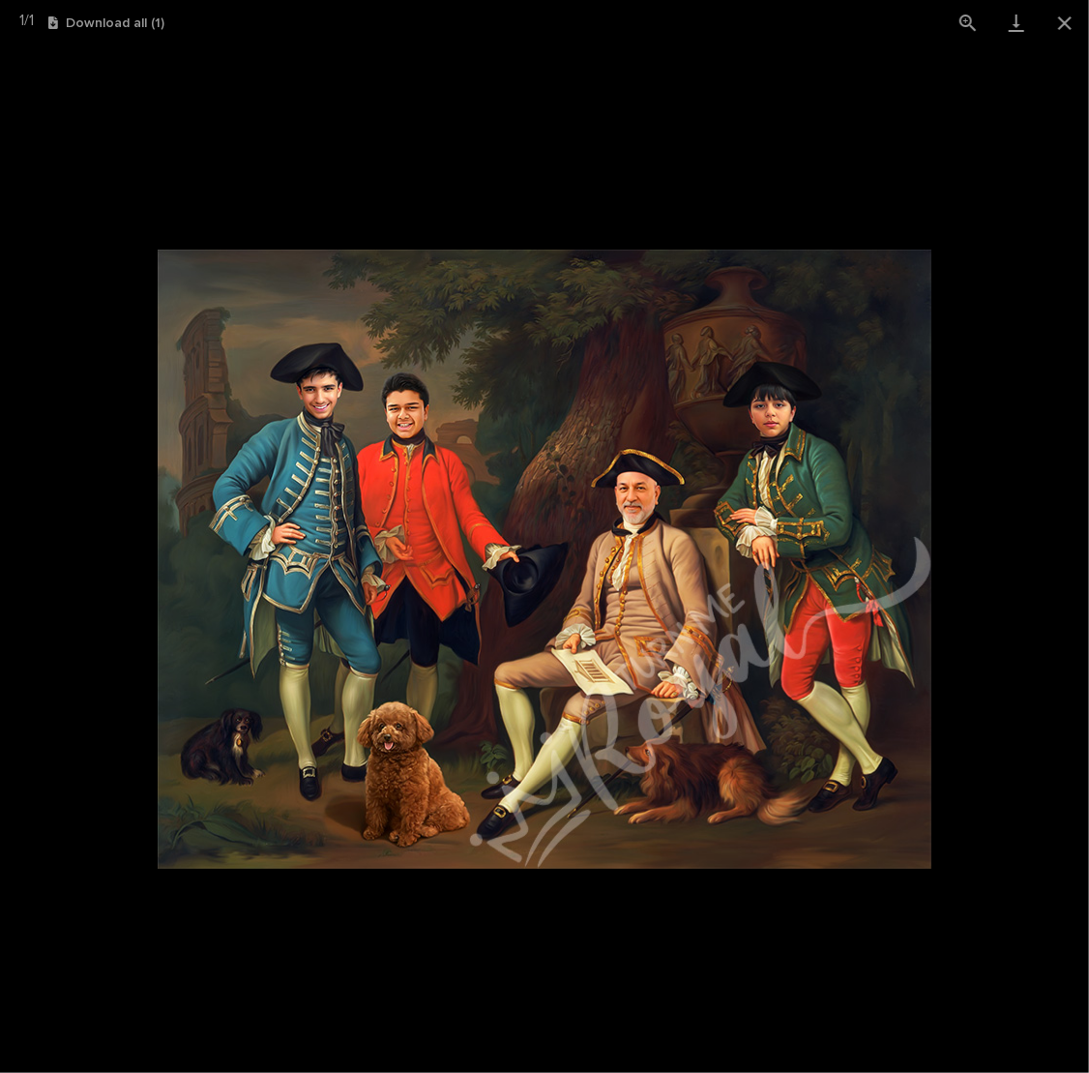
drag, startPoint x: 1055, startPoint y: 22, endPoint x: 956, endPoint y: 63, distance: 107.6
click at [956, 63] on picture at bounding box center [544, 558] width 1089 height 1027
click at [1062, 27] on button "Close gallery" at bounding box center [1065, 22] width 48 height 45
